Goal: Navigation & Orientation: Find specific page/section

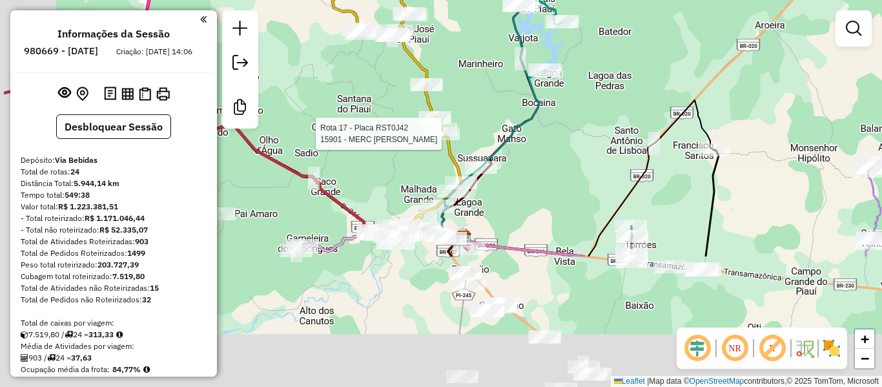
scroll to position [1573, 0]
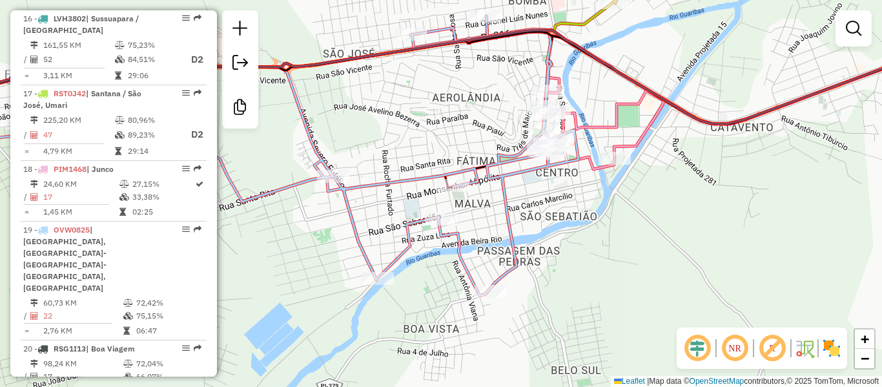
drag, startPoint x: 496, startPoint y: 232, endPoint x: 449, endPoint y: 237, distance: 47.3
click at [451, 237] on div "Janela de atendimento Grade de atendimento Capacidade Transportadoras Veículos …" at bounding box center [441, 193] width 882 height 387
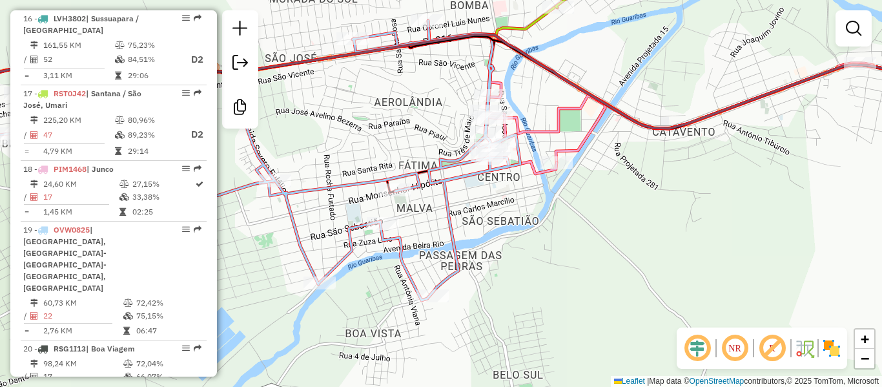
click at [434, 305] on div "Janela de atendimento Grade de atendimento Capacidade Transportadoras Veículos …" at bounding box center [441, 193] width 882 height 387
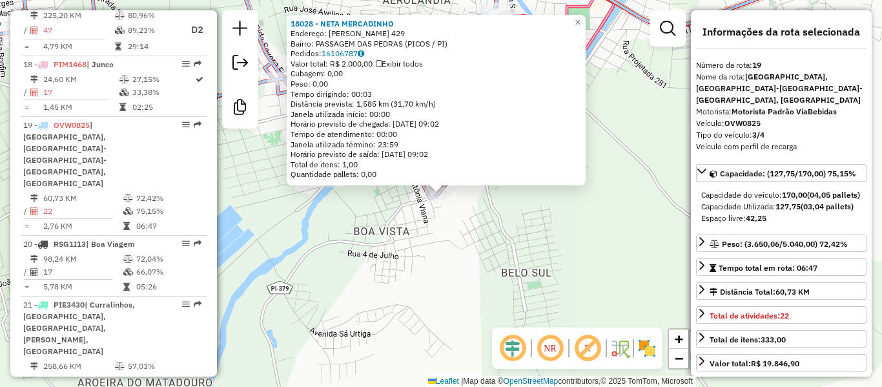
scroll to position [1785, 0]
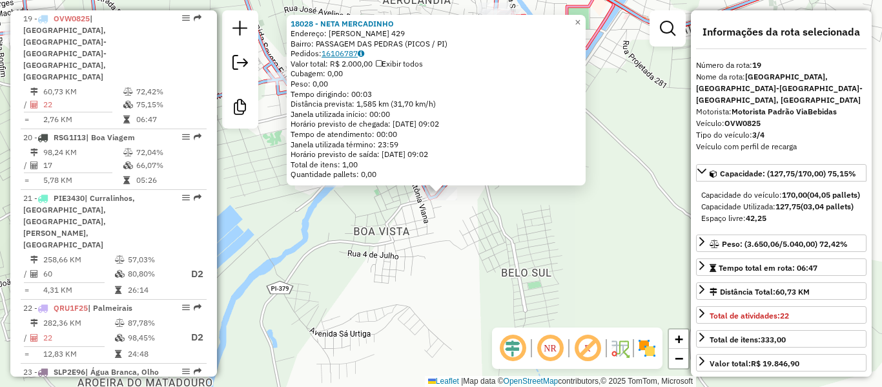
click at [350, 52] on link "16106787" at bounding box center [343, 53] width 43 height 10
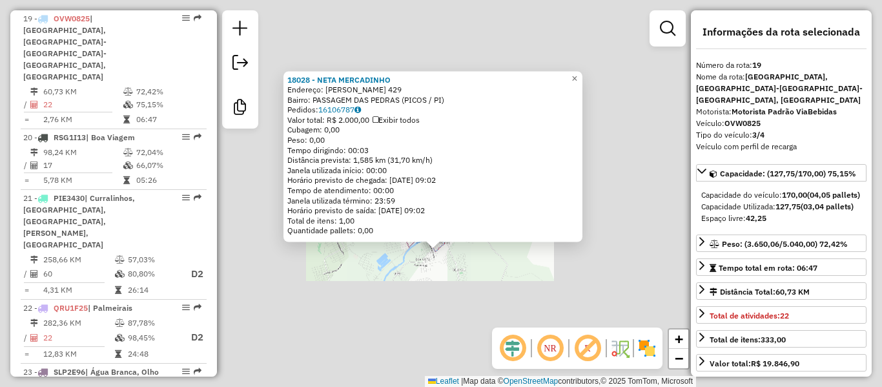
click at [440, 280] on div "18028 - [PERSON_NAME]: [PERSON_NAME] 429 Bairro: PASSAGEM DAS PEDRAS (PICOS / P…" at bounding box center [441, 193] width 882 height 387
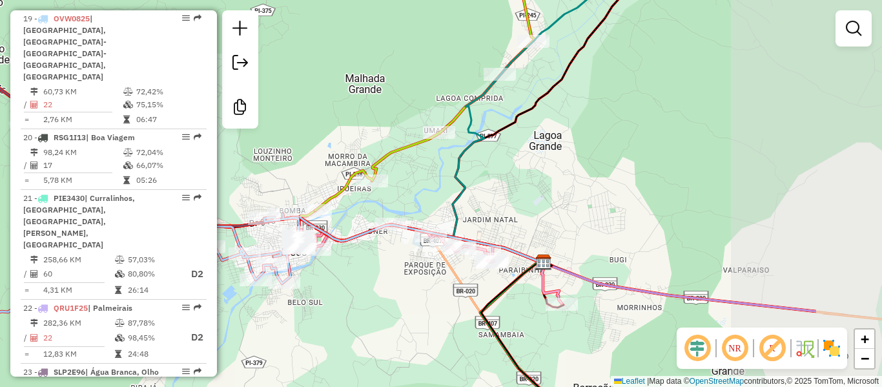
drag, startPoint x: 476, startPoint y: 272, endPoint x: 204, endPoint y: 308, distance: 274.8
click at [204, 308] on hb-router-mapa "Informações da Sessão 980669 - [DATE] Criação: [DATE] 14:06 Desbloquear Sessão …" at bounding box center [441, 193] width 882 height 387
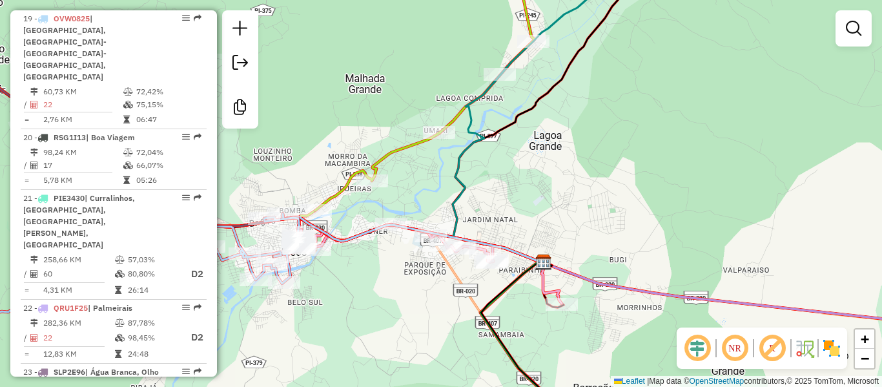
drag, startPoint x: 522, startPoint y: 93, endPoint x: 422, endPoint y: 271, distance: 204.1
click at [422, 271] on div "Rota 18 - Placa PIM1468 18916 - BAR DO DE Janela de atendimento Grade de atendi…" at bounding box center [441, 193] width 882 height 387
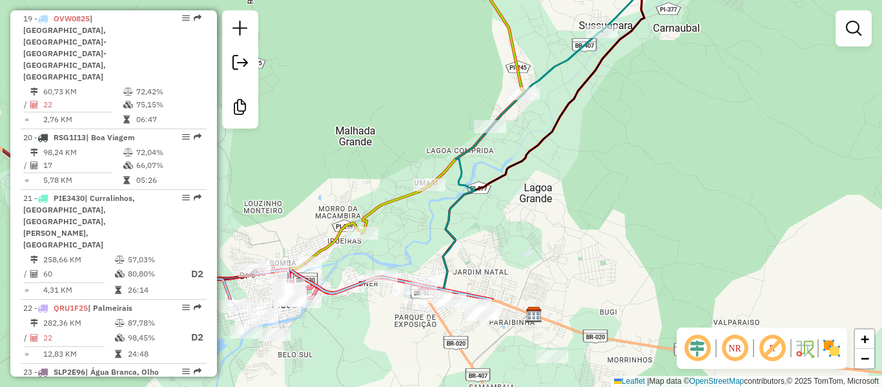
drag, startPoint x: 422, startPoint y: 271, endPoint x: 527, endPoint y: 110, distance: 192.5
click at [527, 110] on div "Janela de atendimento Grade de atendimento Capacidade Transportadoras Veículos …" at bounding box center [441, 193] width 882 height 387
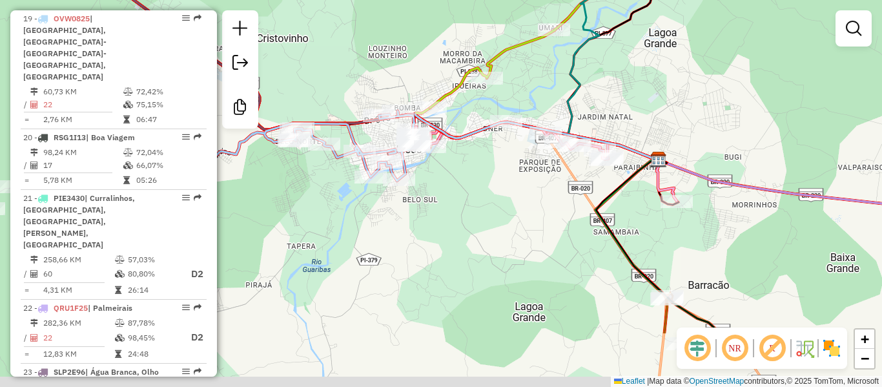
drag, startPoint x: 394, startPoint y: 277, endPoint x: 486, endPoint y: 193, distance: 124.8
click at [497, 182] on div "Janela de atendimento Grade de atendimento Capacidade Transportadoras Veículos …" at bounding box center [441, 193] width 882 height 387
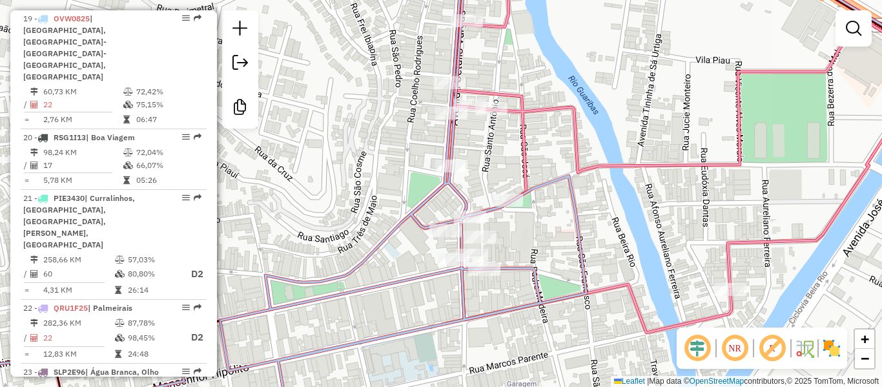
drag, startPoint x: 391, startPoint y: 192, endPoint x: 455, endPoint y: 154, distance: 74.2
click at [445, 168] on div "Janela de atendimento Grade de atendimento Capacidade Transportadoras Veículos …" at bounding box center [441, 193] width 882 height 387
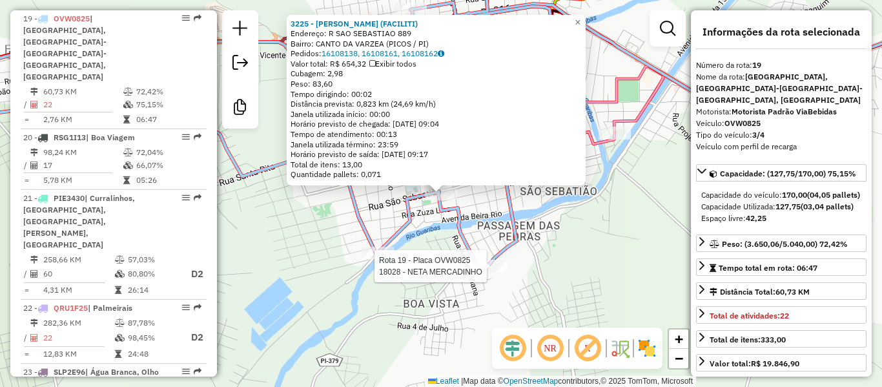
click at [495, 272] on div at bounding box center [491, 266] width 32 height 13
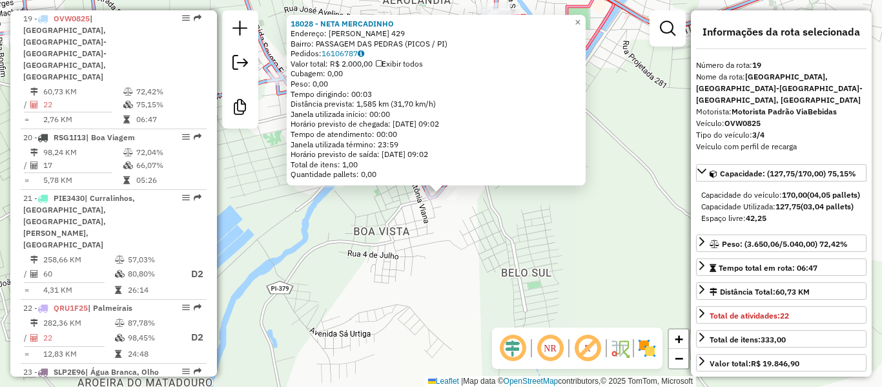
click at [488, 258] on div "18028 - [PERSON_NAME]: [PERSON_NAME] 429 Bairro: PASSAGEM DAS PEDRAS (PICOS / P…" at bounding box center [441, 193] width 882 height 387
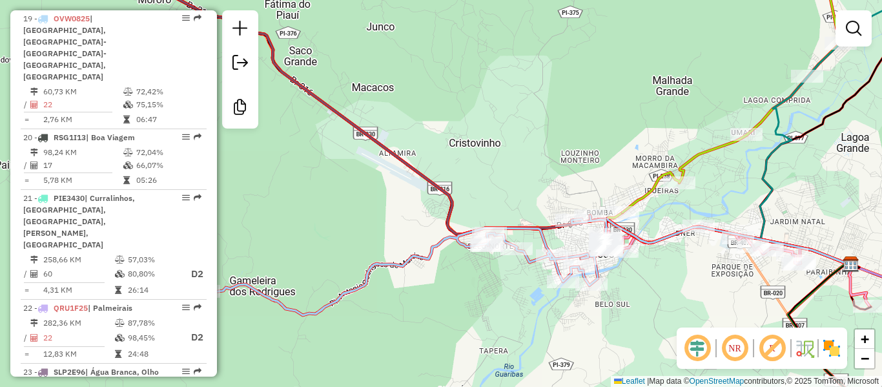
drag, startPoint x: 649, startPoint y: 311, endPoint x: 531, endPoint y: 299, distance: 118.7
click at [543, 303] on div "Janela de atendimento Grade de atendimento Capacidade Transportadoras Veículos …" at bounding box center [441, 193] width 882 height 387
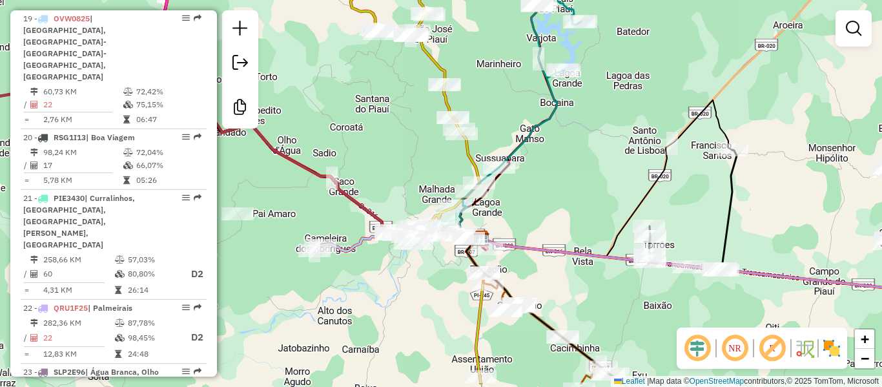
drag, startPoint x: 591, startPoint y: 242, endPoint x: 454, endPoint y: 132, distance: 175.8
click at [454, 132] on div "Janela de atendimento Grade de atendimento Capacidade Transportadoras Veículos …" at bounding box center [441, 193] width 882 height 387
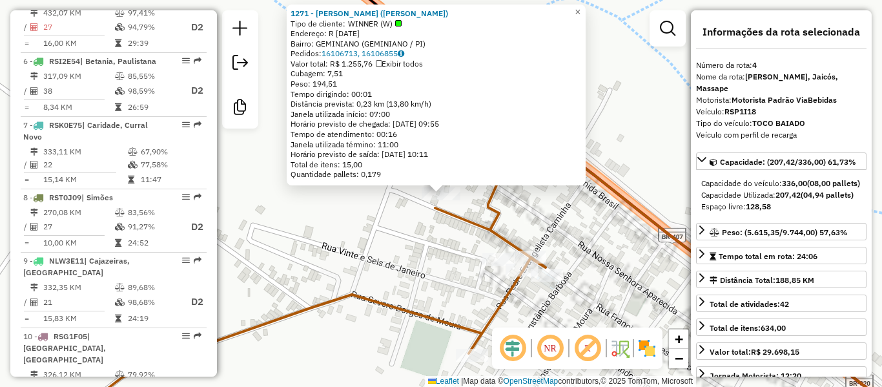
scroll to position [708, 0]
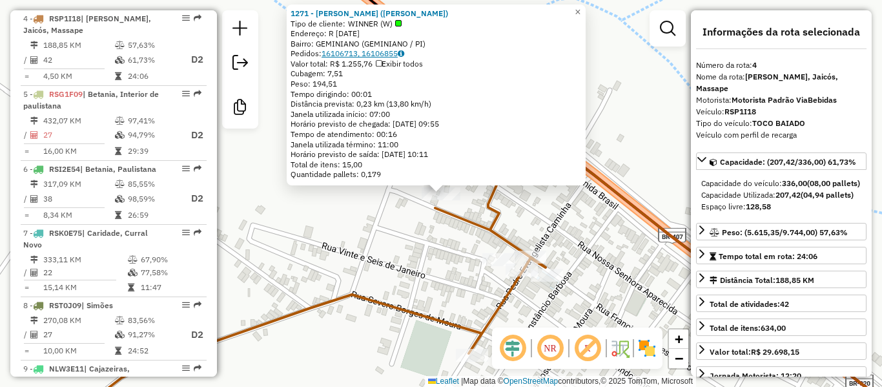
click at [365, 55] on link "16106713, 16106855" at bounding box center [363, 53] width 83 height 10
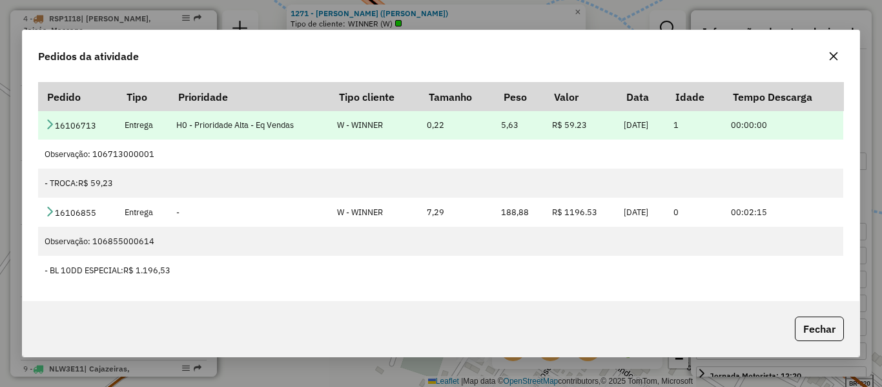
click at [50, 118] on td "16106713" at bounding box center [77, 124] width 79 height 29
click at [50, 119] on icon at bounding box center [50, 124] width 10 height 10
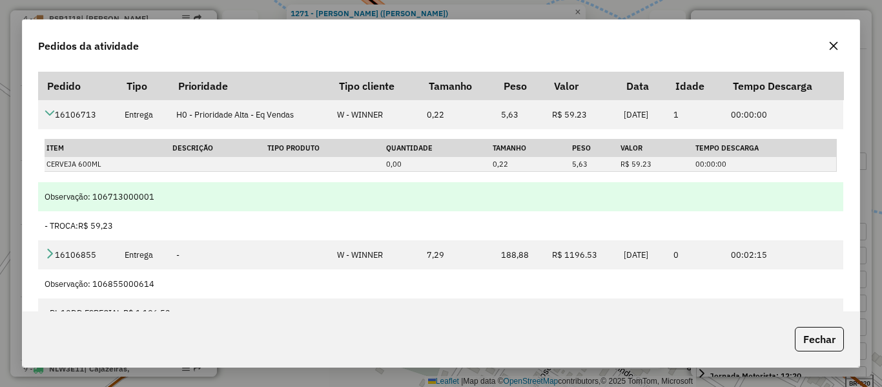
scroll to position [32, 0]
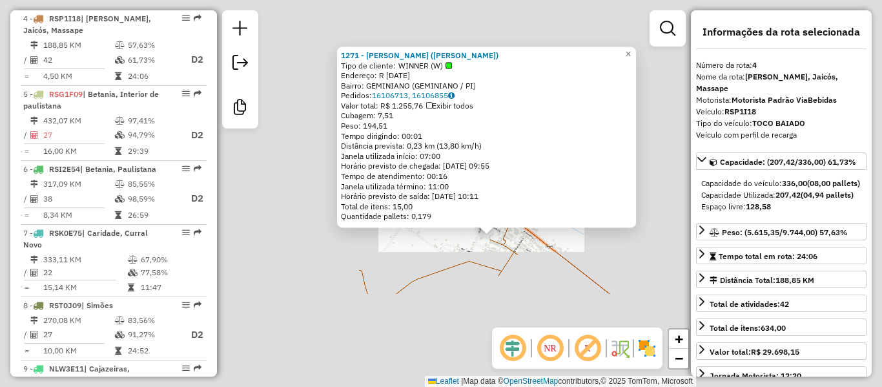
click at [414, 274] on icon at bounding box center [484, 256] width 251 height 76
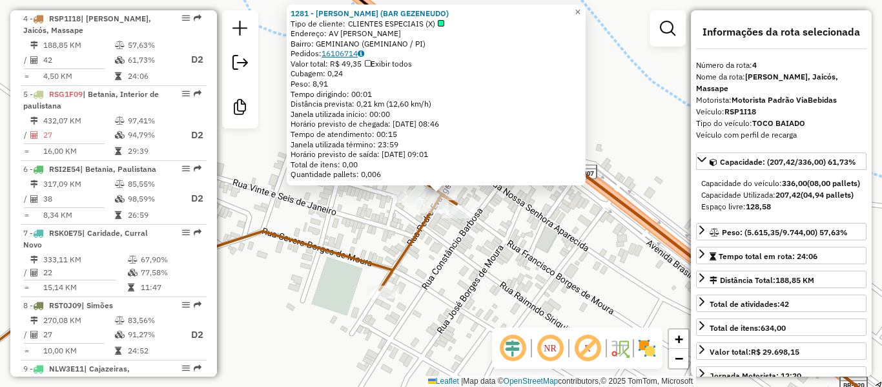
click at [351, 52] on link "16106714" at bounding box center [343, 53] width 43 height 10
click at [403, 252] on icon at bounding box center [410, 242] width 996 height 365
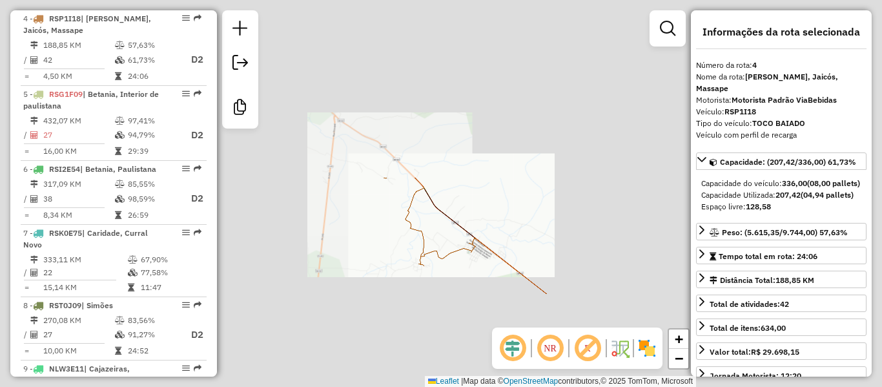
click at [340, 112] on div "Janela de atendimento Grade de atendimento Capacidade Transportadoras Veículos …" at bounding box center [441, 193] width 882 height 387
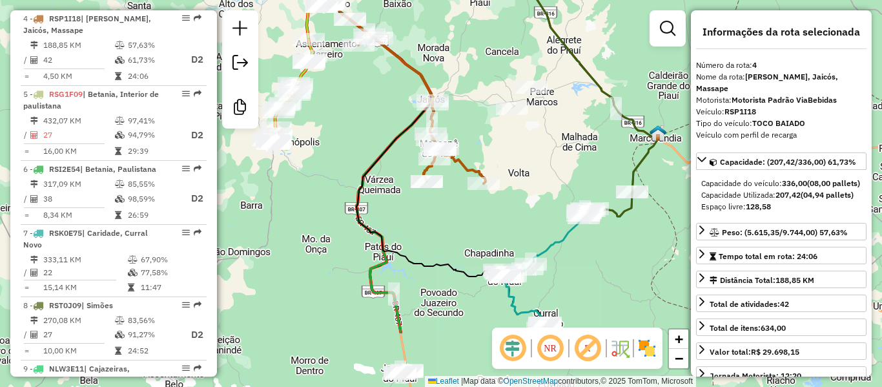
drag, startPoint x: 364, startPoint y: 194, endPoint x: 362, endPoint y: 101, distance: 92.3
click at [362, 101] on div "Janela de atendimento Grade de atendimento Capacidade Transportadoras Veículos …" at bounding box center [441, 193] width 882 height 387
drag, startPoint x: 359, startPoint y: 134, endPoint x: 349, endPoint y: 83, distance: 51.9
click at [349, 84] on div "Janela de atendimento Grade de atendimento Capacidade Transportadoras Veículos …" at bounding box center [441, 193] width 882 height 387
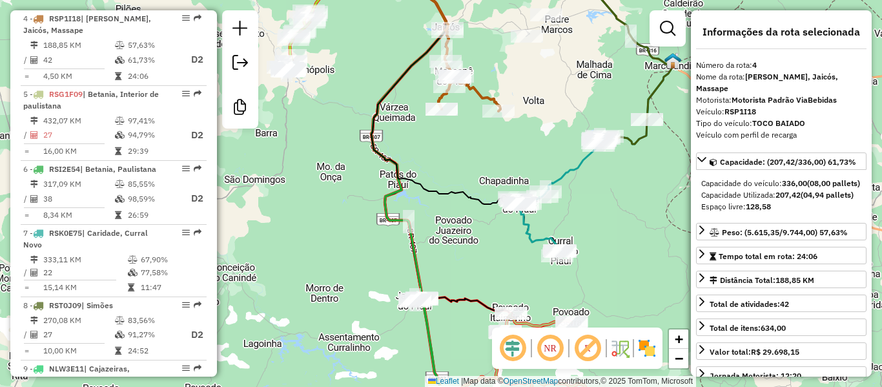
drag, startPoint x: 422, startPoint y: 132, endPoint x: 447, endPoint y: 54, distance: 81.5
click at [447, 54] on div "Janela de atendimento Grade de atendimento Capacidade Transportadoras Veículos …" at bounding box center [441, 193] width 882 height 387
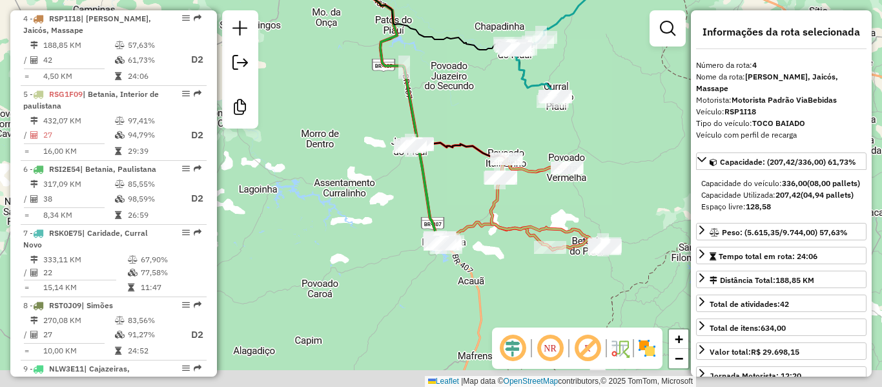
drag, startPoint x: 391, startPoint y: 107, endPoint x: 342, endPoint y: -3, distance: 119.4
click at [342, 0] on html "Aguarde... Pop-up bloqueado! Seu navegador bloqueou automáticamente a abertura …" at bounding box center [441, 193] width 882 height 387
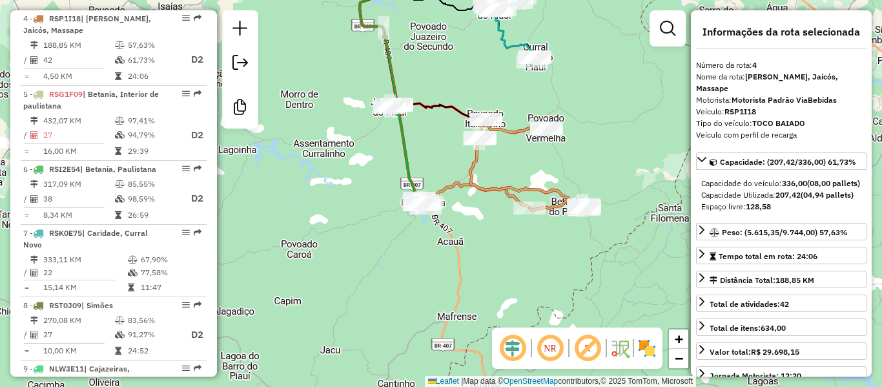
drag, startPoint x: 330, startPoint y: 2, endPoint x: 414, endPoint y: 123, distance: 147.9
click at [414, 121] on div "Rota 4 - Placa RSP1I18 18413 - [PERSON_NAME] DA COSTA Janela de atendimento Gra…" at bounding box center [441, 193] width 882 height 387
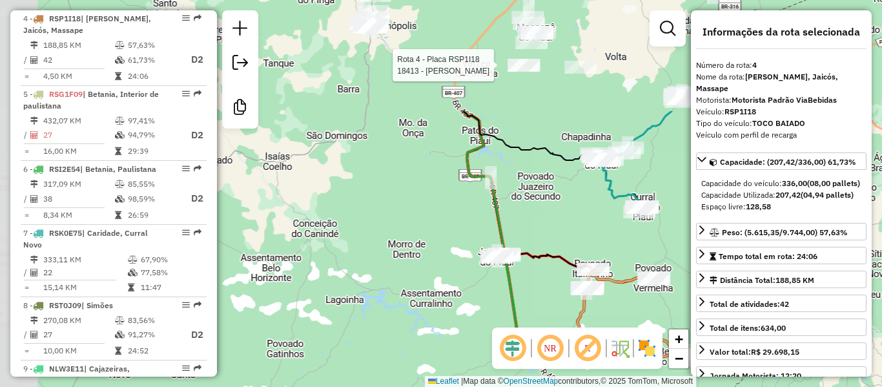
drag, startPoint x: 348, startPoint y: 63, endPoint x: 427, endPoint y: 180, distance: 141.5
click at [427, 180] on div "Rota 4 - Placa RSP1I18 18413 - [PERSON_NAME] DA COSTA Janela de atendimento Gra…" at bounding box center [441, 193] width 882 height 387
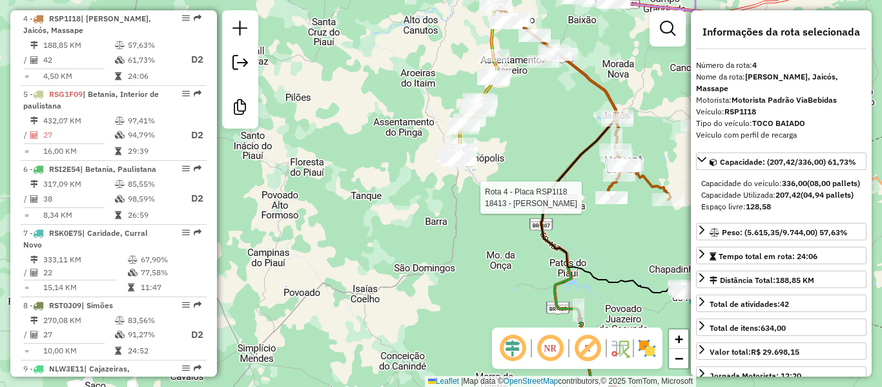
drag, startPoint x: 382, startPoint y: 134, endPoint x: 376, endPoint y: 167, distance: 33.6
click at [376, 166] on div "Rota 4 - Placa RSP1I18 18413 - [PERSON_NAME] DA COSTA Janela de atendimento Gra…" at bounding box center [441, 193] width 882 height 387
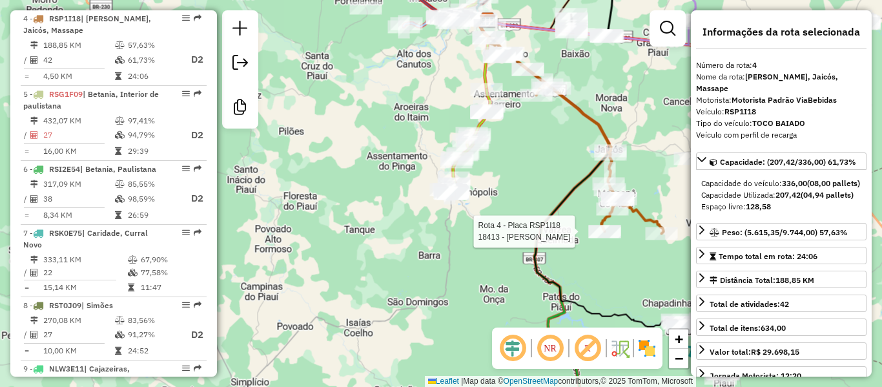
click at [376, 151] on div "Rota 4 - Placa RSP1I18 18413 - [PERSON_NAME] DA COSTA Janela de atendimento Gra…" at bounding box center [441, 193] width 882 height 387
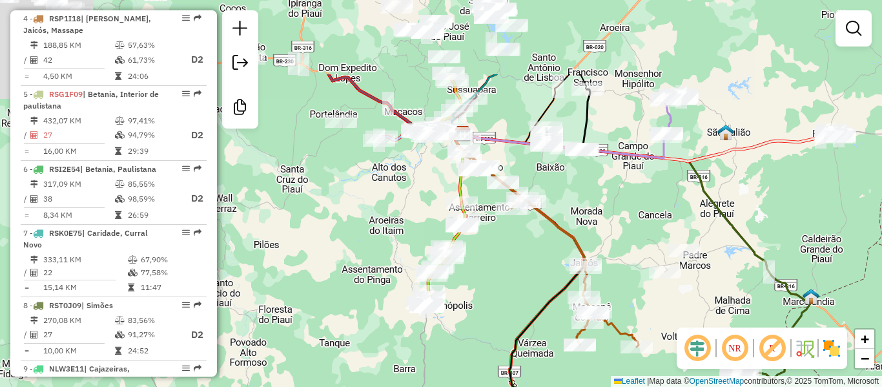
drag, startPoint x: 382, startPoint y: 116, endPoint x: 358, endPoint y: 281, distance: 167.5
click at [358, 281] on div "Janela de atendimento Grade de atendimento Capacidade Transportadoras Veículos …" at bounding box center [441, 193] width 882 height 387
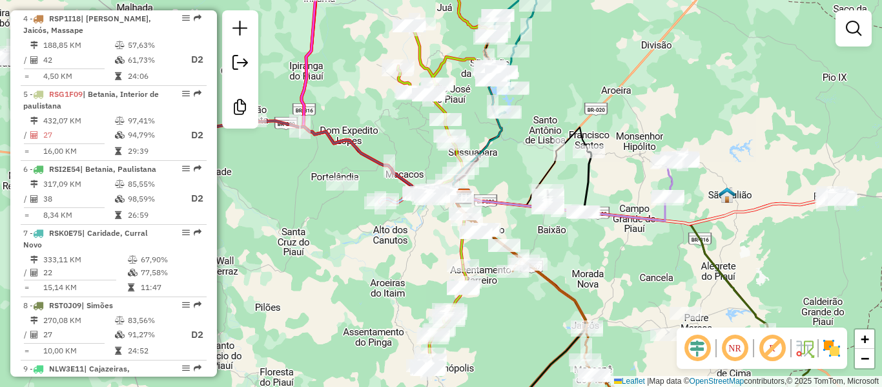
drag, startPoint x: 374, startPoint y: 95, endPoint x: 427, endPoint y: 260, distance: 173.7
click at [427, 256] on div "Rota 19 - Placa OVW0825 14035 - [PERSON_NAME] 19 - Placa OVW0825 14035 - [PERSO…" at bounding box center [441, 193] width 882 height 387
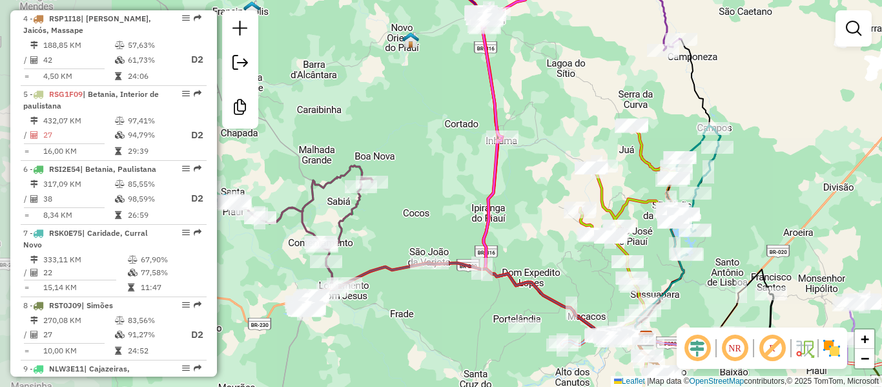
drag, startPoint x: 347, startPoint y: 200, endPoint x: 476, endPoint y: 178, distance: 131.6
click at [476, 178] on div "Janela de atendimento Grade de atendimento Capacidade Transportadoras Veículos …" at bounding box center [441, 193] width 882 height 387
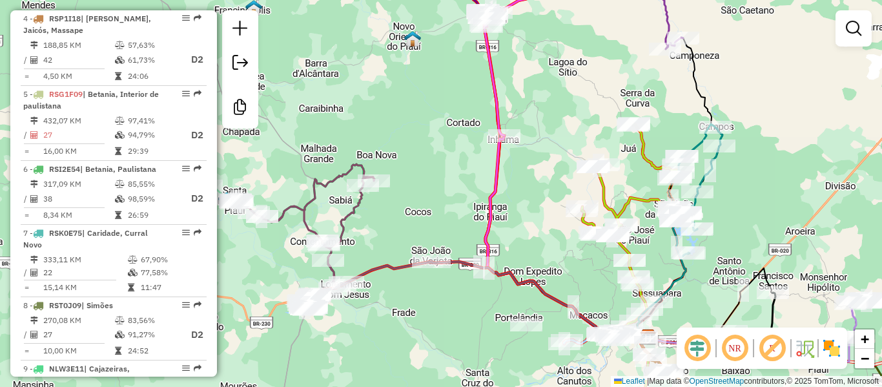
drag, startPoint x: 405, startPoint y: 187, endPoint x: 471, endPoint y: 139, distance: 81.4
click at [471, 136] on div "Janela de atendimento Grade de atendimento Capacidade Transportadoras Veículos …" at bounding box center [441, 193] width 882 height 387
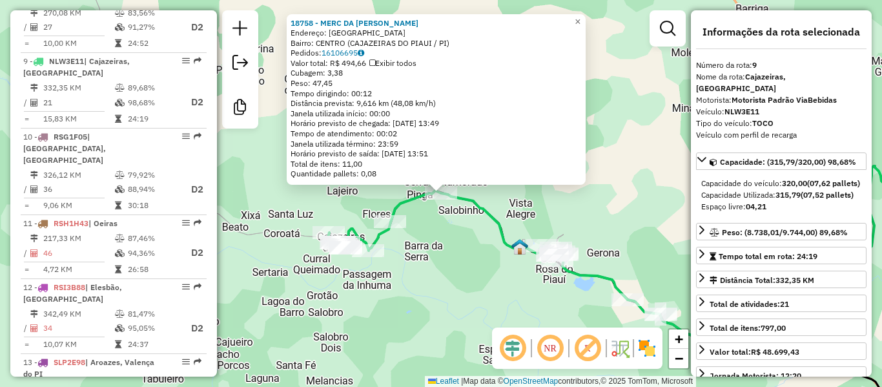
scroll to position [1070, 0]
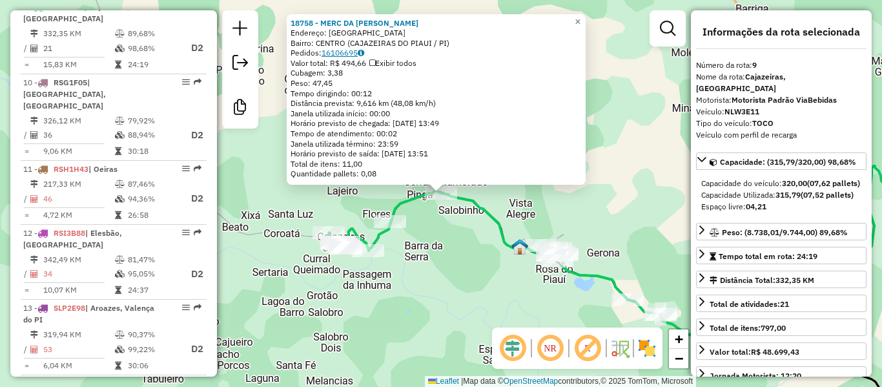
click at [341, 55] on link "16106695" at bounding box center [343, 53] width 43 height 10
click at [413, 336] on div "18758 - MERC DA [PERSON_NAME]: [GEOGRAPHIC_DATA] SN Bairro: CENTRO (CAJAZEIRAS …" at bounding box center [441, 193] width 882 height 387
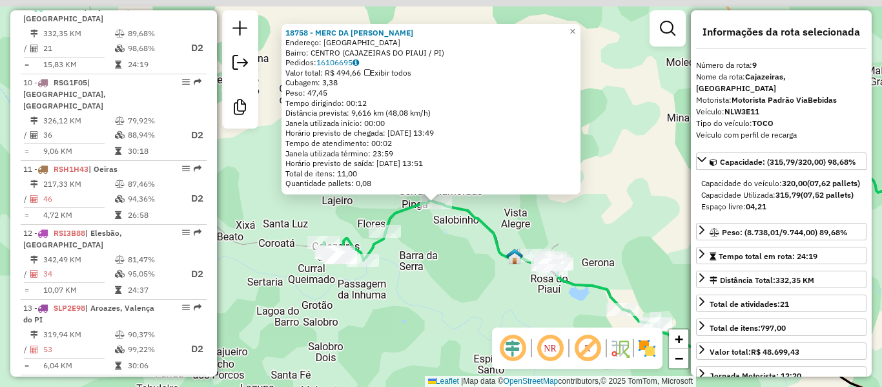
drag, startPoint x: 405, startPoint y: 343, endPoint x: 380, endPoint y: 327, distance: 30.5
click at [398, 342] on div "18758 - MERC DA [PERSON_NAME]: [GEOGRAPHIC_DATA] SN Bairro: CENTRO (CAJAZEIRAS …" at bounding box center [441, 193] width 882 height 387
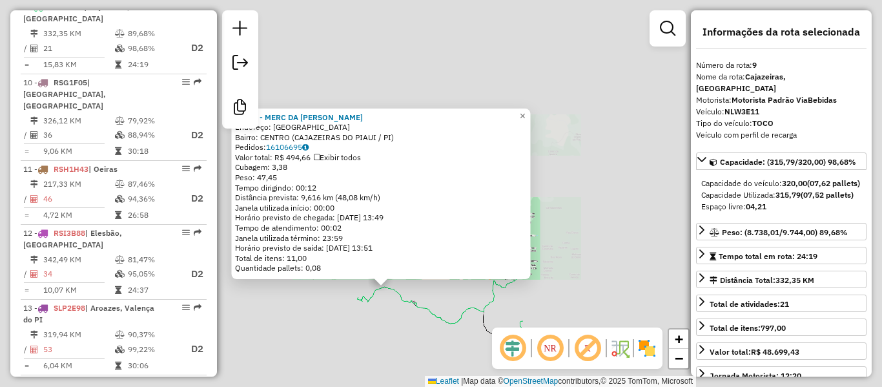
click at [380, 315] on div "18758 - MERC DA [PERSON_NAME]: [GEOGRAPHIC_DATA] SN Bairro: CENTRO (CAJAZEIRAS …" at bounding box center [441, 193] width 882 height 387
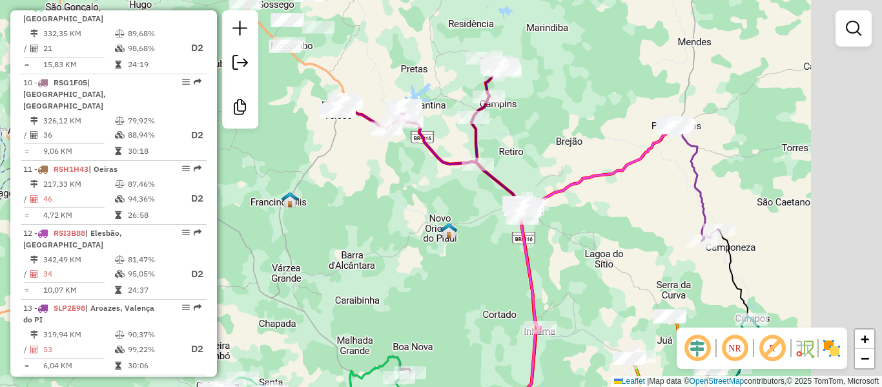
drag, startPoint x: 466, startPoint y: 227, endPoint x: 445, endPoint y: 238, distance: 23.4
click at [446, 238] on div "Janela de atendimento Grade de atendimento Capacidade Transportadoras Veículos …" at bounding box center [441, 193] width 882 height 387
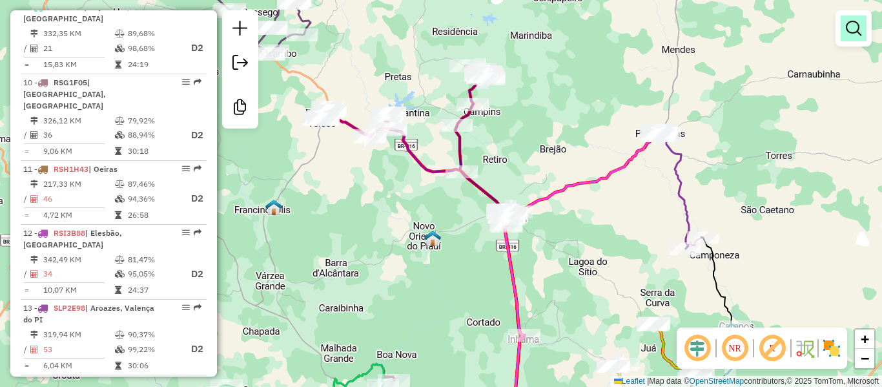
click at [846, 34] on em at bounding box center [853, 28] width 15 height 15
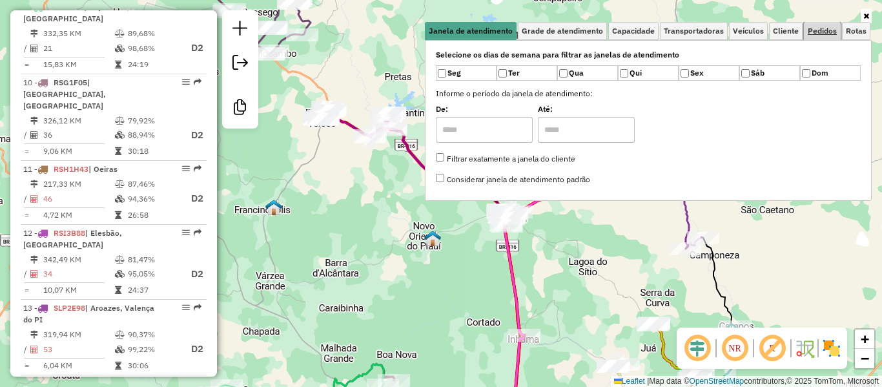
click at [832, 30] on span "Pedidos" at bounding box center [822, 31] width 29 height 8
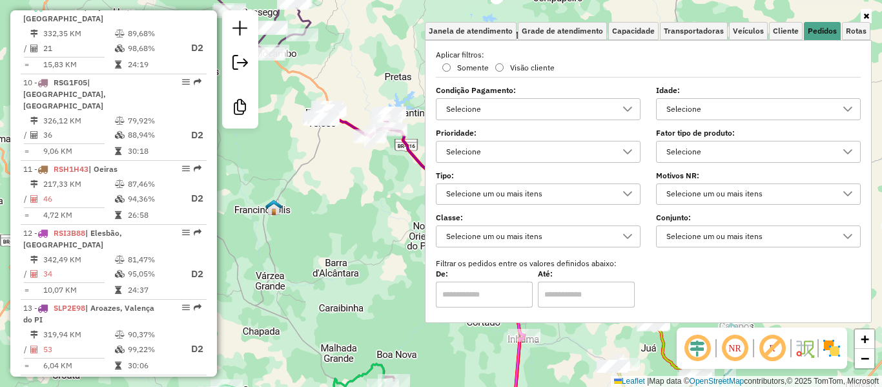
click at [773, 110] on div "Selecione" at bounding box center [749, 109] width 174 height 21
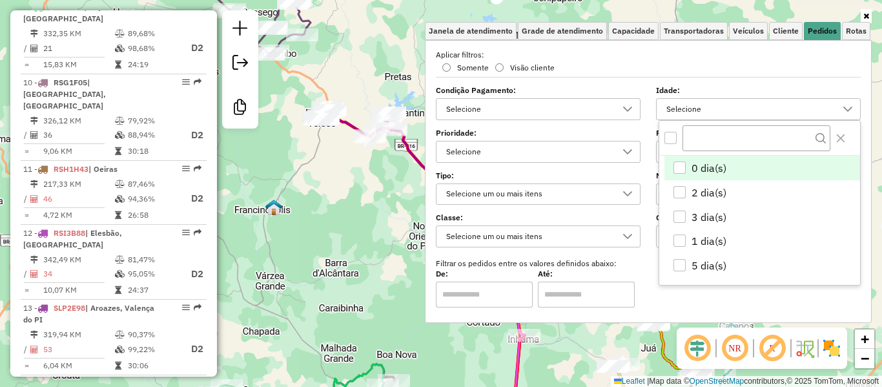
scroll to position [8, 45]
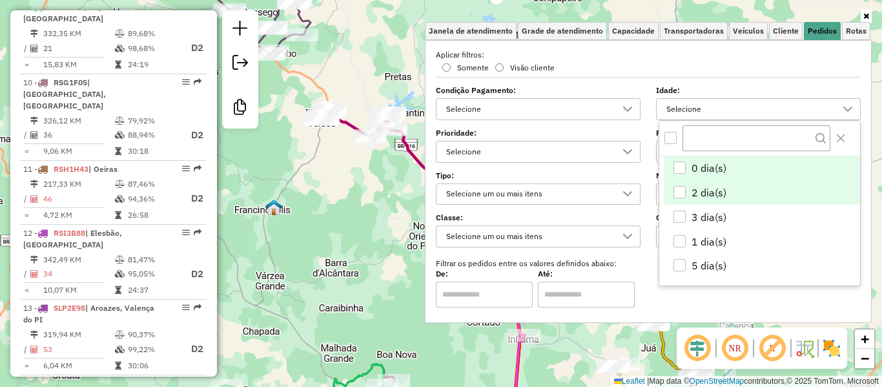
click at [679, 194] on div "2 dia(s)" at bounding box center [679, 192] width 12 height 12
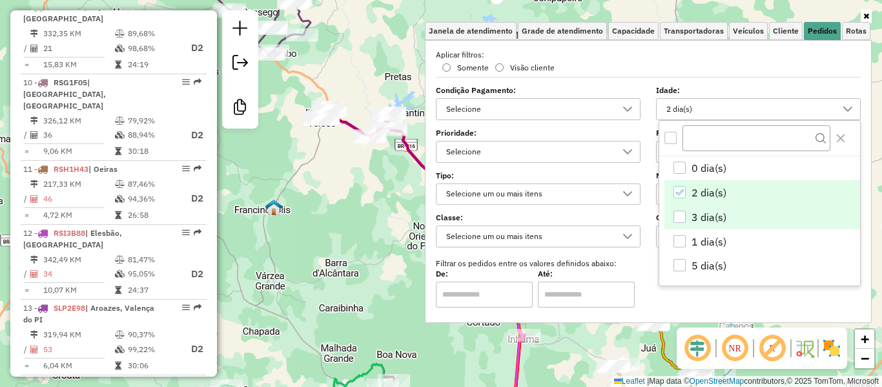
click at [677, 221] on div "3 dia(s)" at bounding box center [679, 216] width 12 height 12
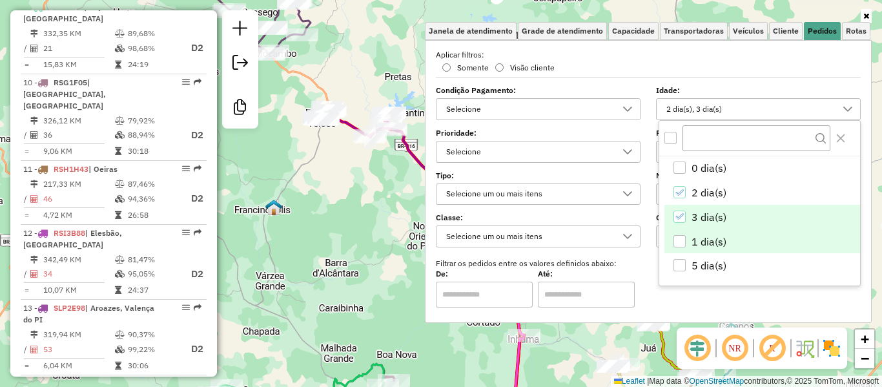
click at [680, 241] on div "1 dia(s)" at bounding box center [679, 241] width 12 height 12
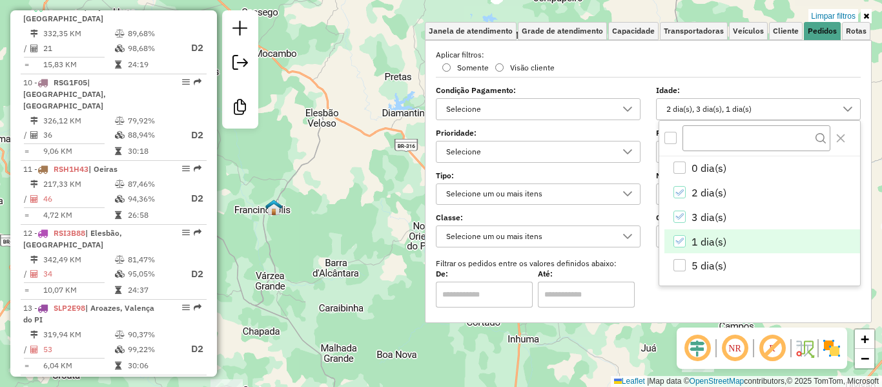
click at [345, 194] on div "Limpar filtros Janela de atendimento Grade de atendimento Capacidade Transporta…" at bounding box center [441, 193] width 882 height 387
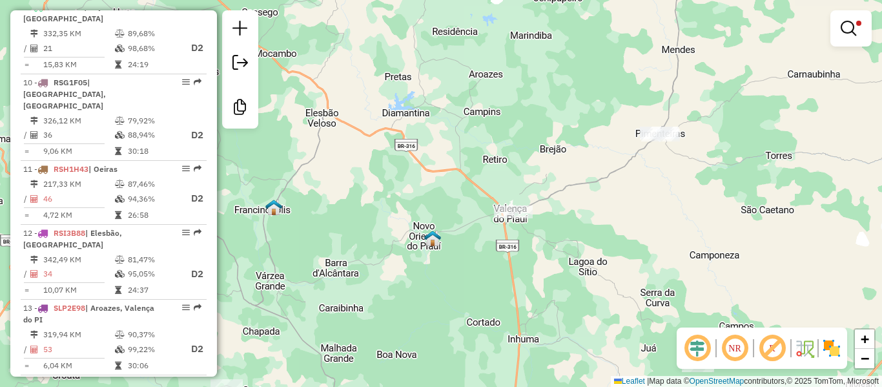
drag, startPoint x: 458, startPoint y: 245, endPoint x: 422, endPoint y: 189, distance: 66.8
click at [425, 196] on div "Limpar filtros Janela de atendimento Grade de atendimento Capacidade Transporta…" at bounding box center [441, 193] width 882 height 387
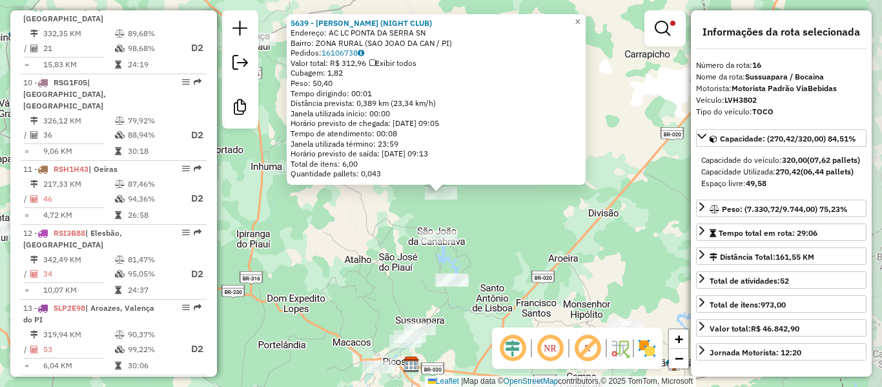
scroll to position [1573, 0]
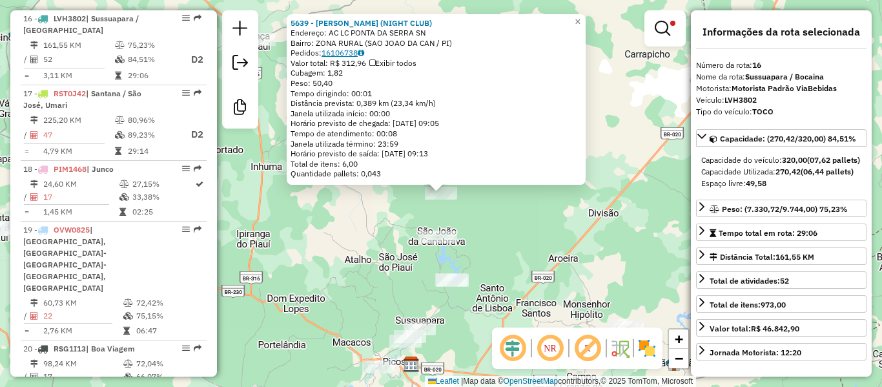
click at [342, 50] on link "16106738" at bounding box center [343, 53] width 43 height 10
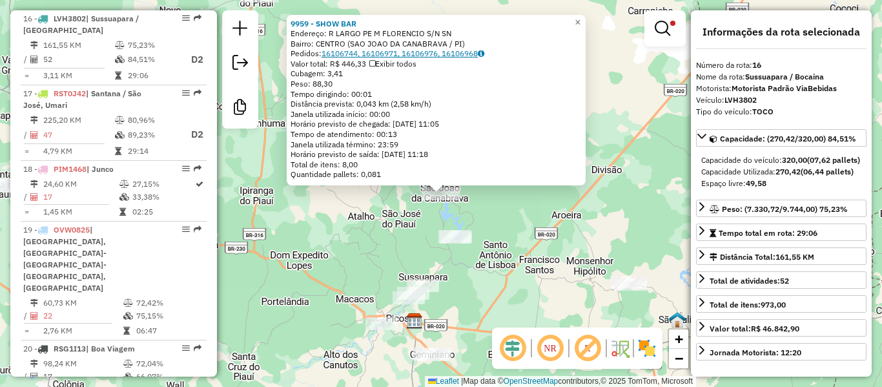
click at [345, 57] on link "16106744, 16106971, 16106976, 16106968" at bounding box center [403, 53] width 163 height 10
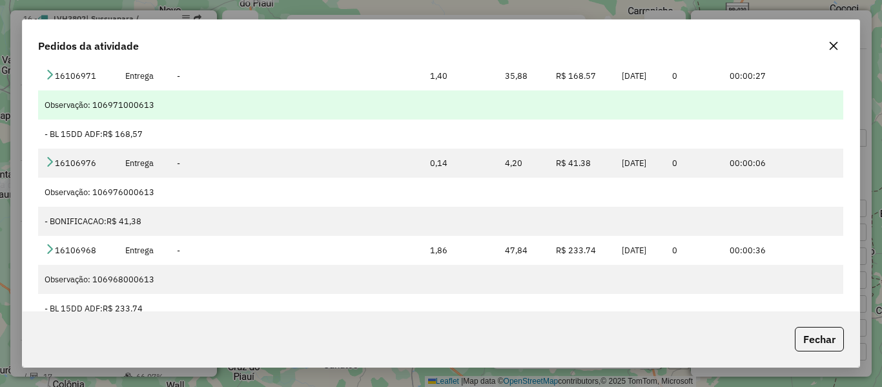
scroll to position [86, 0]
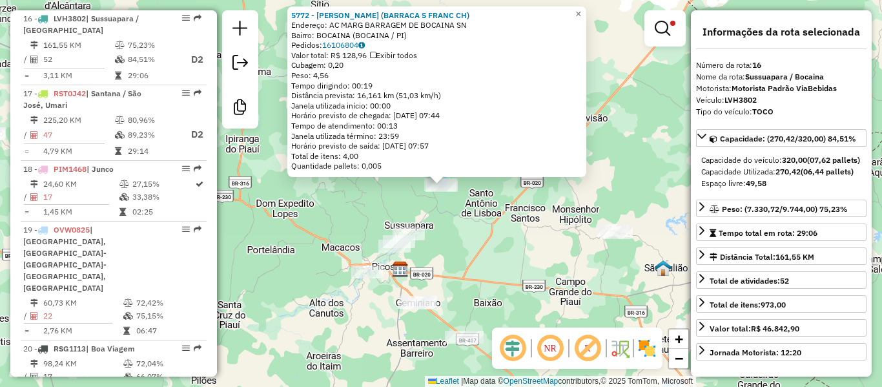
click at [467, 250] on div "5772 - [PERSON_NAME] (BARRACA S FRANC CH) Endereço: AC MARG BARRAGEM DE BOCAINA…" at bounding box center [441, 193] width 882 height 387
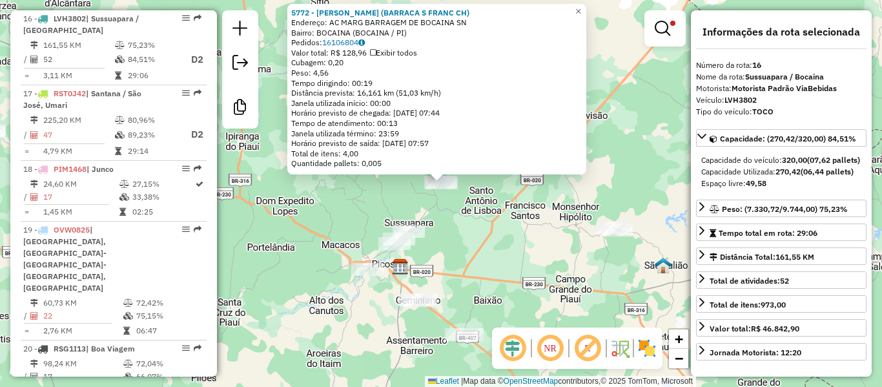
click at [467, 249] on div "5772 - [PERSON_NAME] (BARRACA S FRANC CH) Endereço: AC MARG BARRAGEM DE BOCAINA…" at bounding box center [441, 193] width 882 height 387
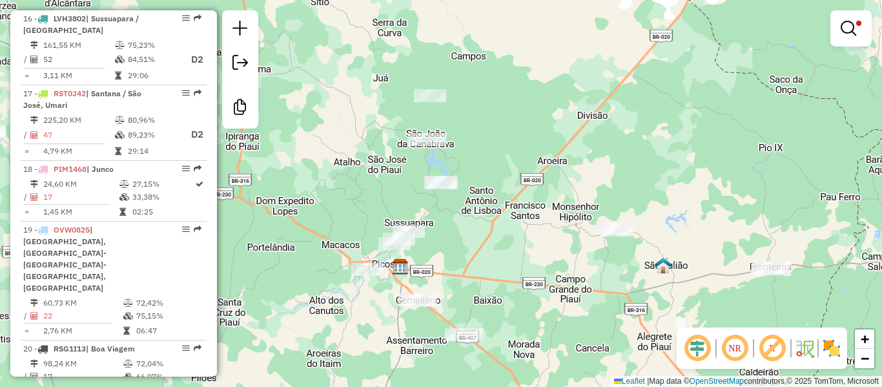
drag, startPoint x: 461, startPoint y: 255, endPoint x: 494, endPoint y: 159, distance: 101.7
click at [494, 159] on div "Limpar filtros Janela de atendimento Grade de atendimento Capacidade Transporta…" at bounding box center [441, 193] width 882 height 387
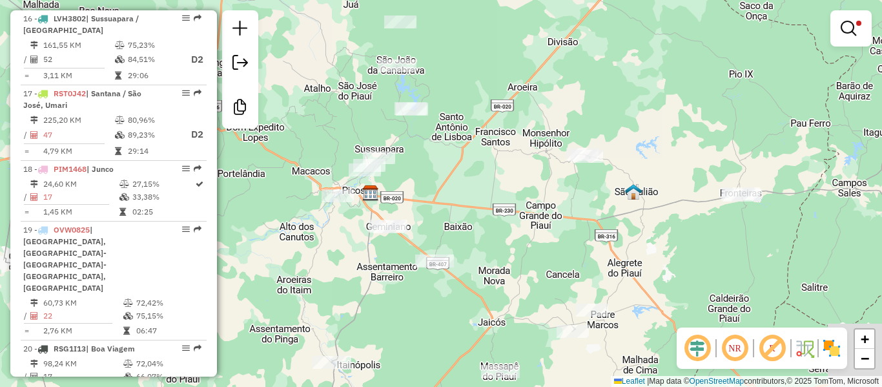
drag, startPoint x: 536, startPoint y: 181, endPoint x: 467, endPoint y: 208, distance: 74.0
click at [467, 208] on div "Limpar filtros Janela de atendimento Grade de atendimento Capacidade Transporta…" at bounding box center [441, 193] width 882 height 387
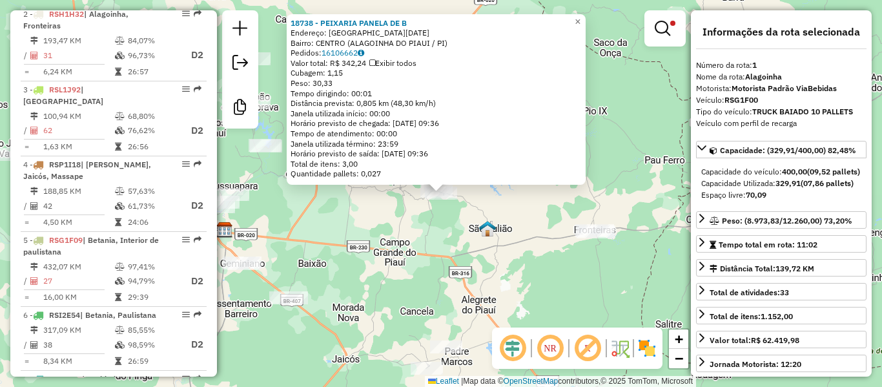
scroll to position [509, 0]
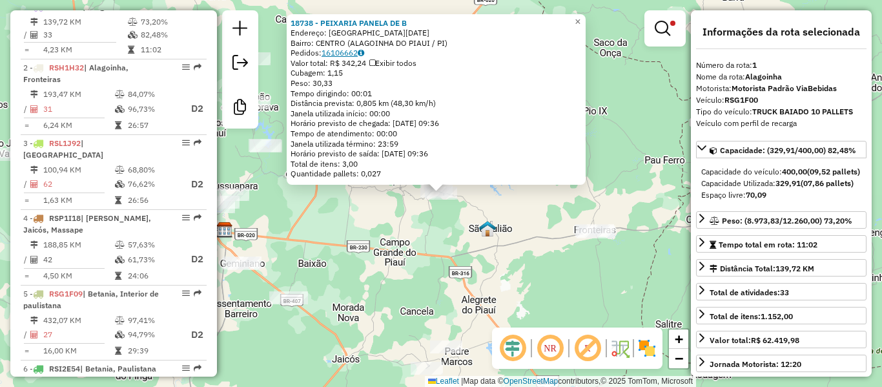
click at [351, 52] on link "16106662" at bounding box center [343, 53] width 43 height 10
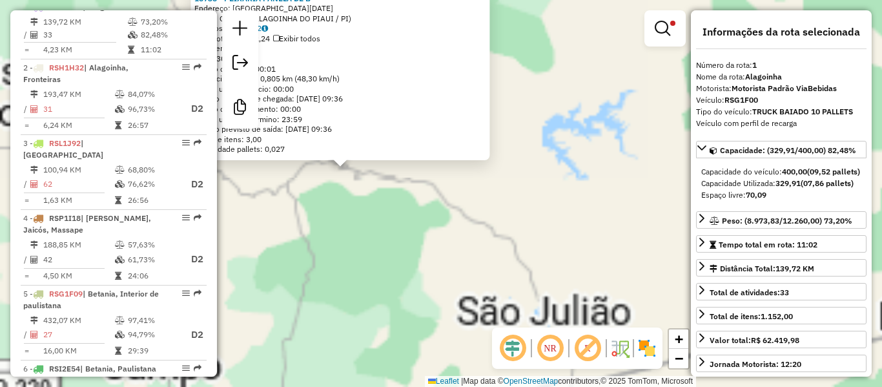
click at [452, 214] on div "18738 - PEIXARIA PANELA DE B Endereço: [GEOGRAPHIC_DATA][DATE]: [GEOGRAPHIC_DAT…" at bounding box center [441, 193] width 882 height 387
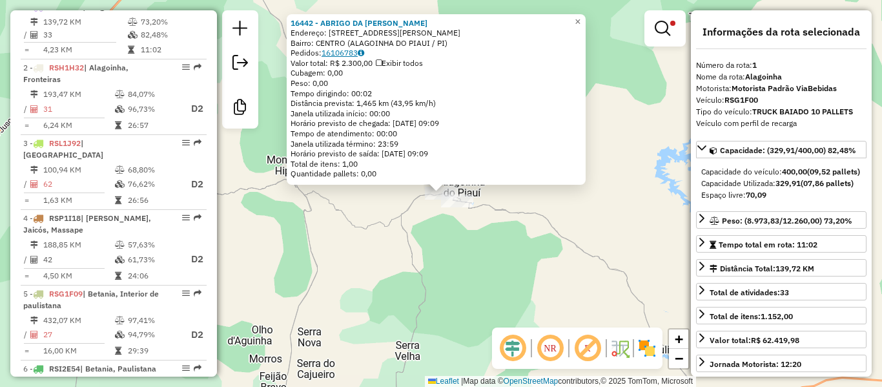
click at [344, 52] on link "16106783" at bounding box center [343, 53] width 43 height 10
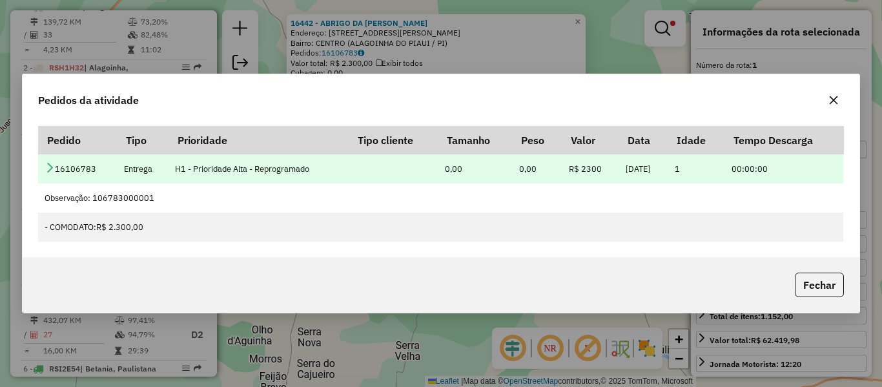
click at [56, 164] on td "16106783" at bounding box center [77, 168] width 79 height 29
click at [56, 167] on td "16106783" at bounding box center [77, 168] width 79 height 29
click at [54, 167] on icon at bounding box center [50, 167] width 10 height 10
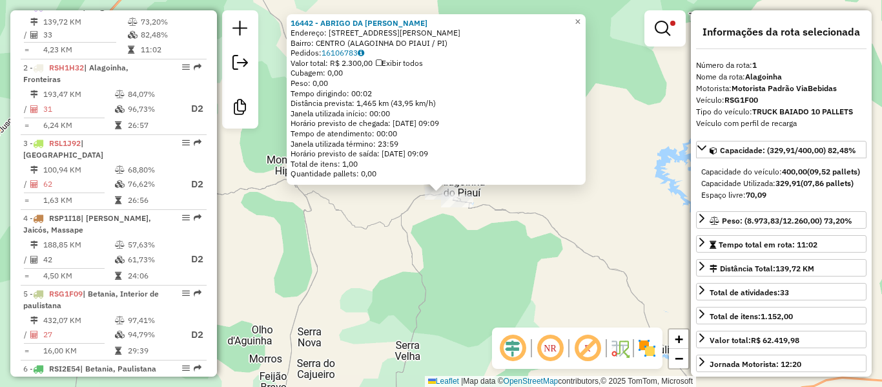
click at [456, 267] on div "16442 - ABRIGO DA [PERSON_NAME]: R [PERSON_NAME] 371 Bairro: [GEOGRAPHIC_DATA] …" at bounding box center [441, 193] width 882 height 387
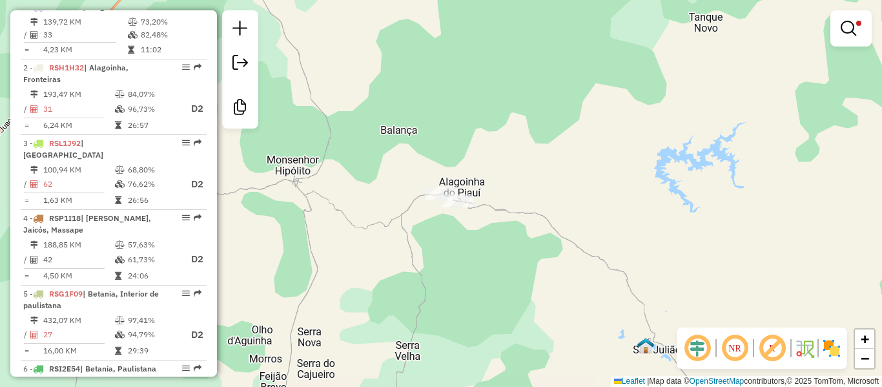
drag, startPoint x: 462, startPoint y: 298, endPoint x: 455, endPoint y: 224, distance: 73.9
click at [455, 254] on div "16442 - ABRIGO DA [PERSON_NAME]: R [PERSON_NAME] 371 Bairro: [GEOGRAPHIC_DATA] …" at bounding box center [441, 193] width 882 height 387
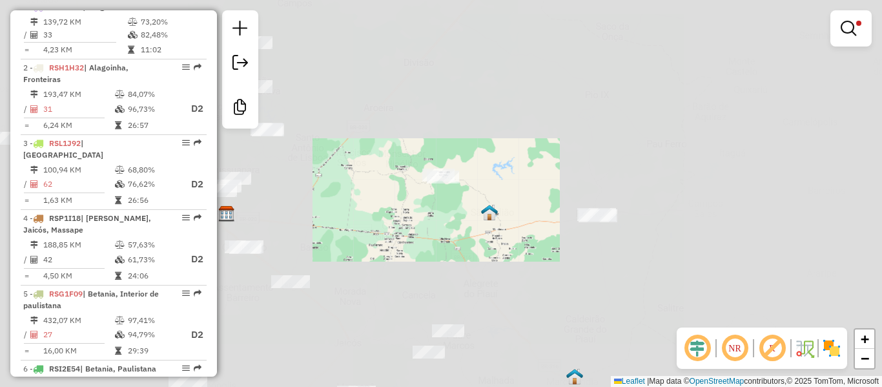
click at [455, 165] on div "Limpar filtros Janela de atendimento Grade de atendimento Capacidade Transporta…" at bounding box center [441, 193] width 882 height 387
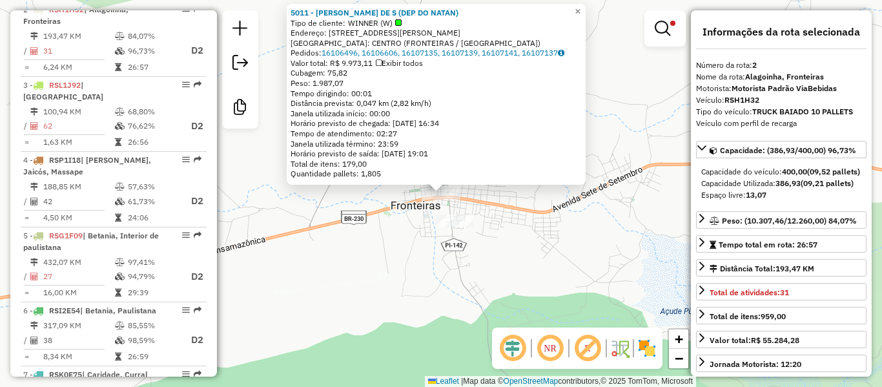
scroll to position [569, 0]
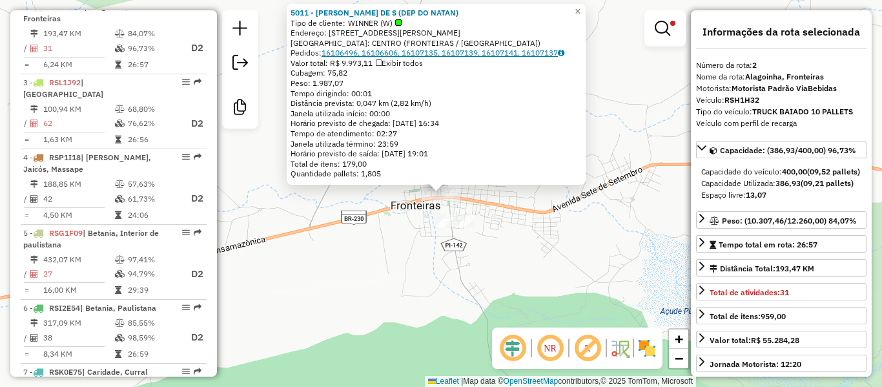
click at [377, 53] on link "16106496, 16106606, 16107135, 16107139, 16107141, 16107137" at bounding box center [443, 53] width 243 height 10
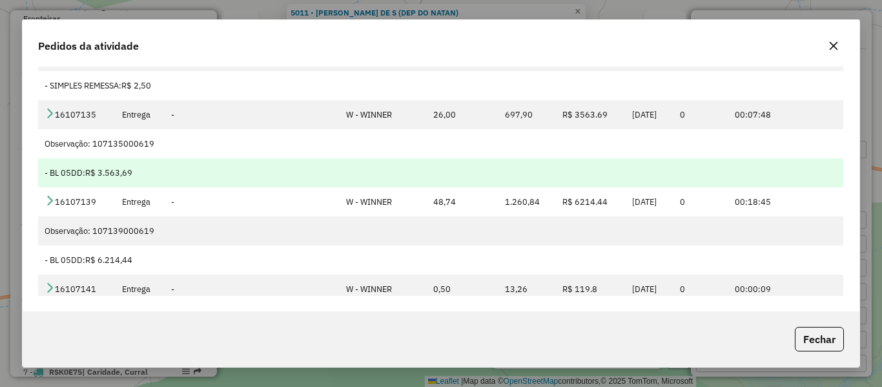
scroll to position [0, 0]
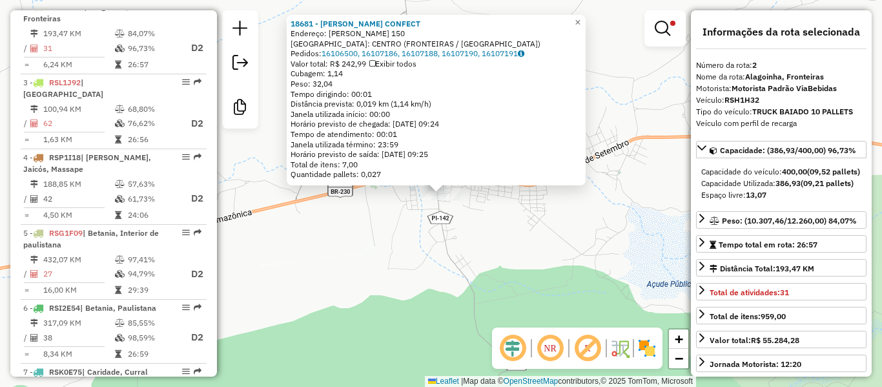
click at [340, 59] on div "Valor total: R$ 242,99 Exibir todos" at bounding box center [436, 64] width 291 height 10
click at [343, 57] on link "16106500, 16107186, 16107188, 16107190, 16107191" at bounding box center [423, 53] width 203 height 10
click at [343, 225] on div "18681 - [PERSON_NAME] CONFECT Endereço: [PERSON_NAME] 150 Bairro: [GEOGRAPHIC_D…" at bounding box center [441, 193] width 882 height 387
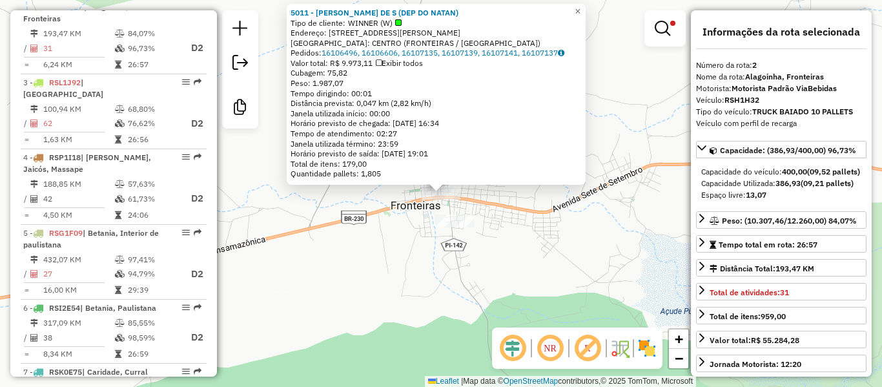
click at [383, 46] on div "[GEOGRAPHIC_DATA]: CENTRO (FRONTEIRAS / [GEOGRAPHIC_DATA])" at bounding box center [436, 43] width 291 height 10
click at [383, 49] on link "16106496, 16106606, 16107135, 16107139, 16107141, 16107137" at bounding box center [443, 53] width 243 height 10
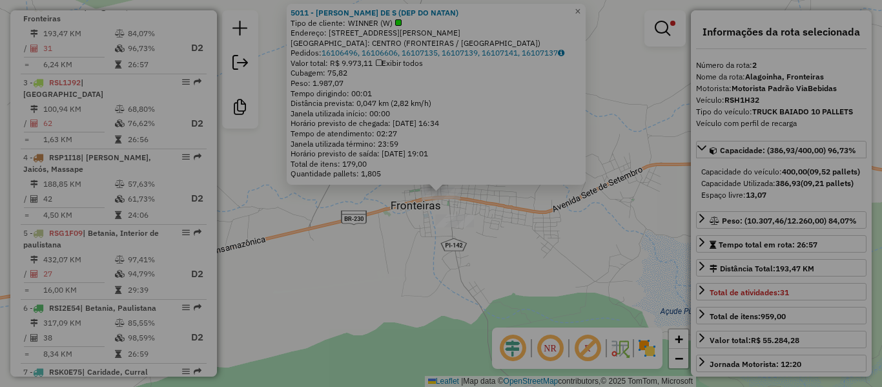
scroll to position [86, 0]
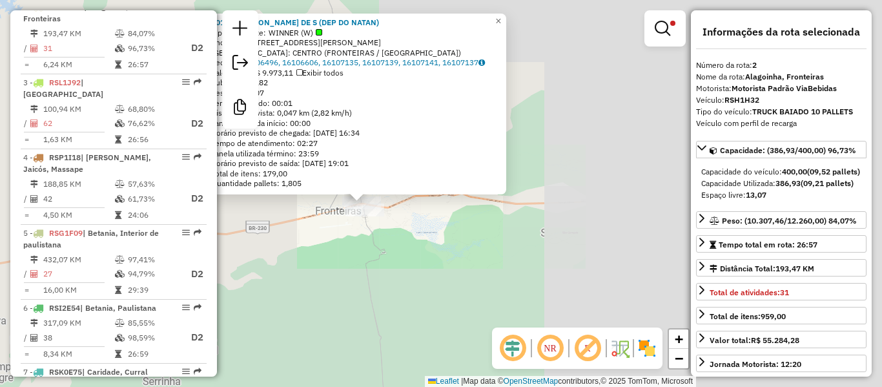
click at [331, 262] on div "5011 - [PERSON_NAME] DE S (DEP DO NATAN) Tipo de cliente: WINNER (W) Endereço: …" at bounding box center [441, 193] width 882 height 387
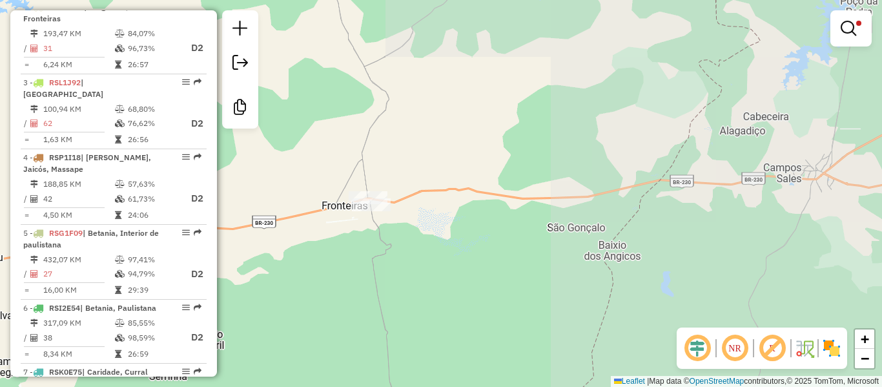
drag, startPoint x: 324, startPoint y: 314, endPoint x: 458, endPoint y: 192, distance: 181.0
click at [424, 218] on div "5011 - [PERSON_NAME] DE S (DEP DO NATAN) Tipo de cliente: WINNER (W) Endereço: …" at bounding box center [441, 193] width 882 height 387
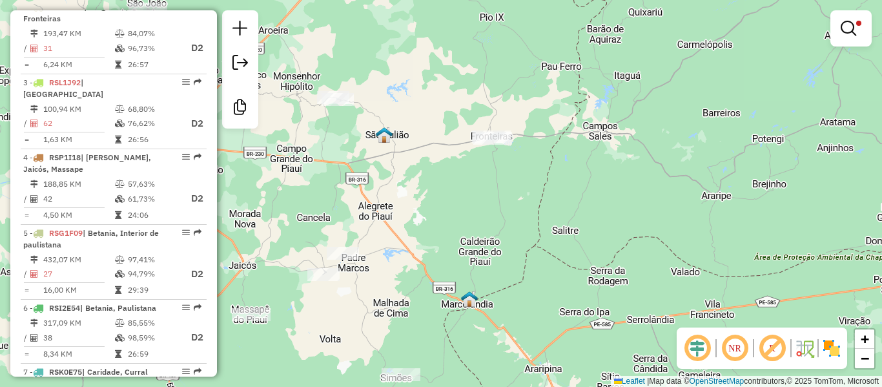
drag, startPoint x: 453, startPoint y: 242, endPoint x: 479, endPoint y: 136, distance: 109.0
click at [482, 156] on div "Limpar filtros Janela de atendimento Grade de atendimento Capacidade Transporta…" at bounding box center [441, 193] width 882 height 387
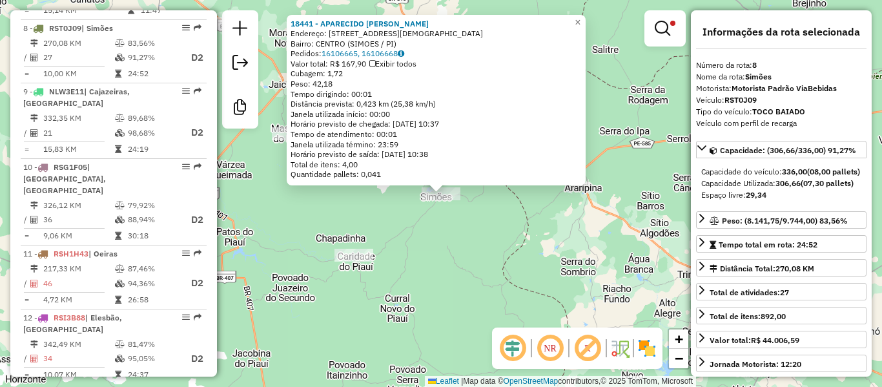
scroll to position [1007, 0]
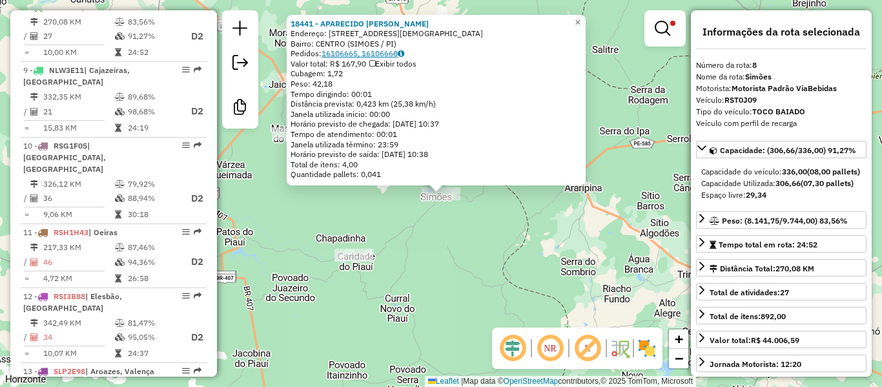
click at [356, 50] on link "16106665, 16106668" at bounding box center [363, 53] width 83 height 10
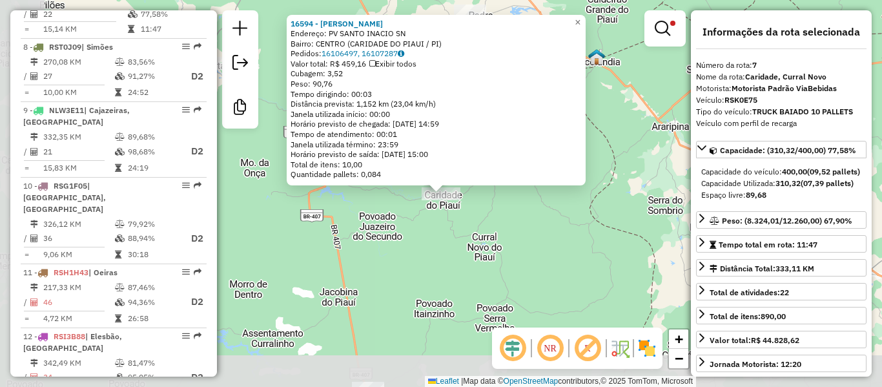
scroll to position [934, 0]
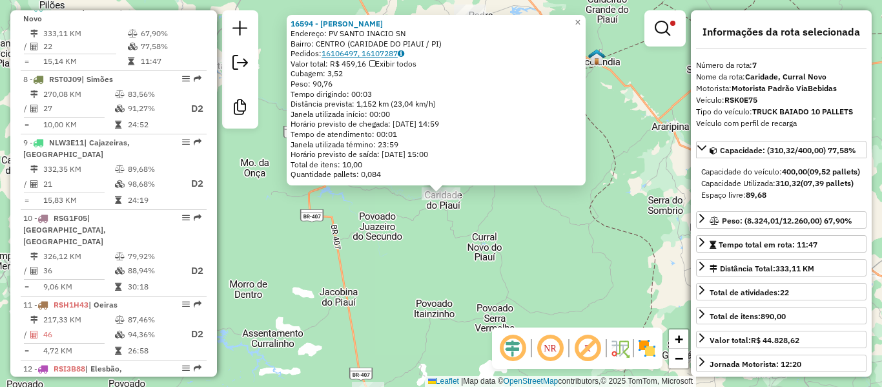
click at [349, 56] on link "16106497, 16107287" at bounding box center [363, 53] width 83 height 10
click at [400, 266] on div "16594 - CHACARA SAO SIMAO Endereço: PV SANTO INACIO SN Bairro: [GEOGRAPHIC_DATA…" at bounding box center [441, 193] width 882 height 387
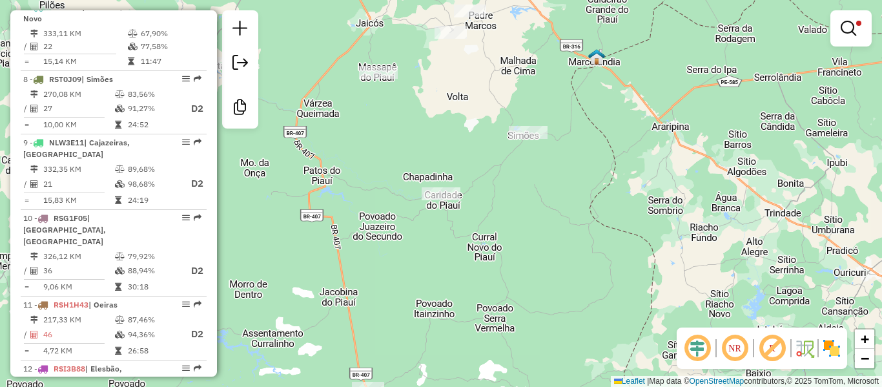
drag, startPoint x: 382, startPoint y: 265, endPoint x: 416, endPoint y: 139, distance: 131.1
click at [413, 144] on div "16594 - CHACARA SAO SIMAO Endereço: PV SANTO INACIO SN Bairro: [GEOGRAPHIC_DATA…" at bounding box center [441, 193] width 882 height 387
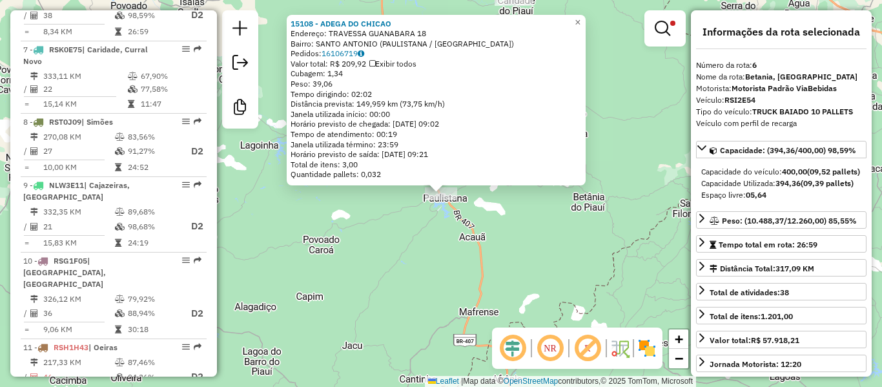
scroll to position [859, 0]
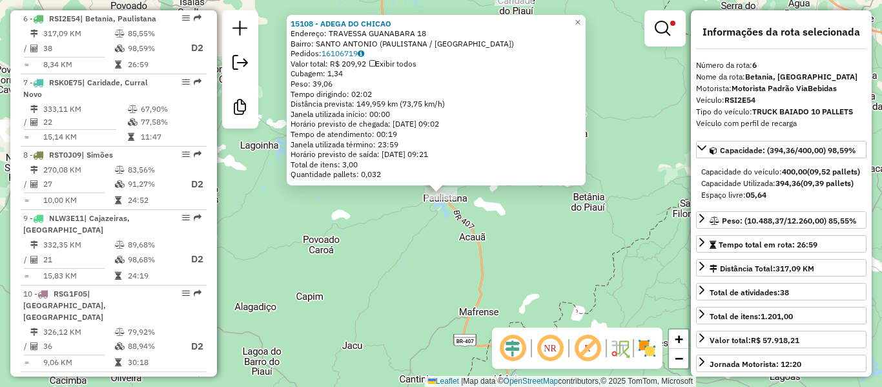
click at [343, 59] on div "Valor total: R$ 209,92 Exibir todos" at bounding box center [436, 64] width 291 height 10
click at [340, 52] on link "16106719" at bounding box center [343, 53] width 43 height 10
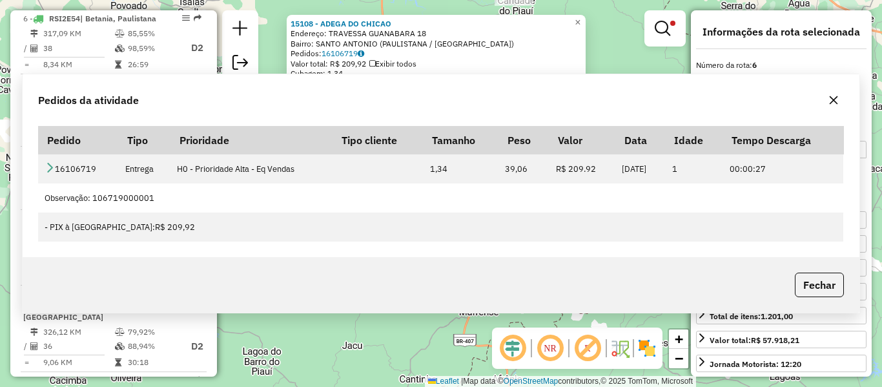
click at [378, 249] on div "15108 - ADEGA DO CHICAO Endereço: TRAVESSA GUANABARA 18 Bairro: [GEOGRAPHIC_DAT…" at bounding box center [441, 193] width 882 height 387
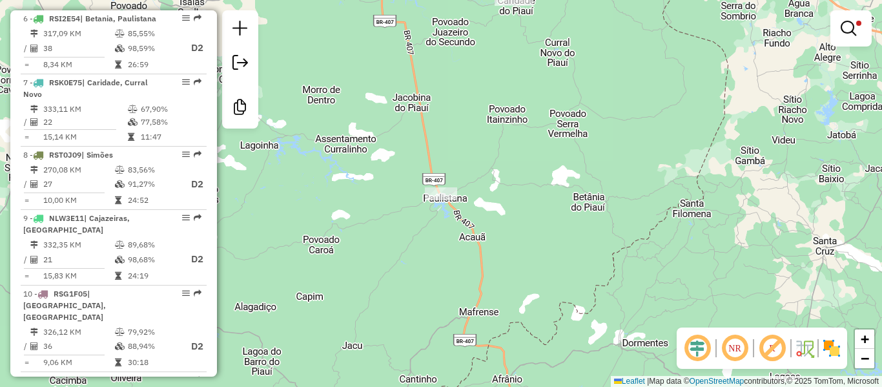
click at [377, 259] on div "Limpar filtros Janela de atendimento Grade de atendimento Capacidade Transporta…" at bounding box center [441, 193] width 882 height 387
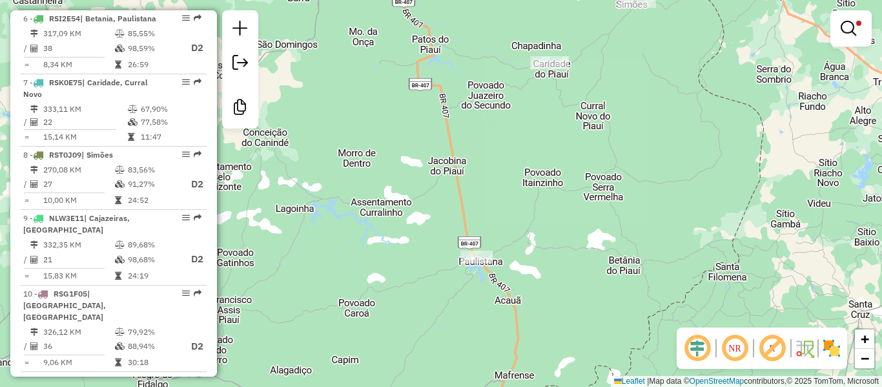
click at [373, 220] on div "Limpar filtros Janela de atendimento Grade de atendimento Capacidade Transporta…" at bounding box center [441, 193] width 882 height 387
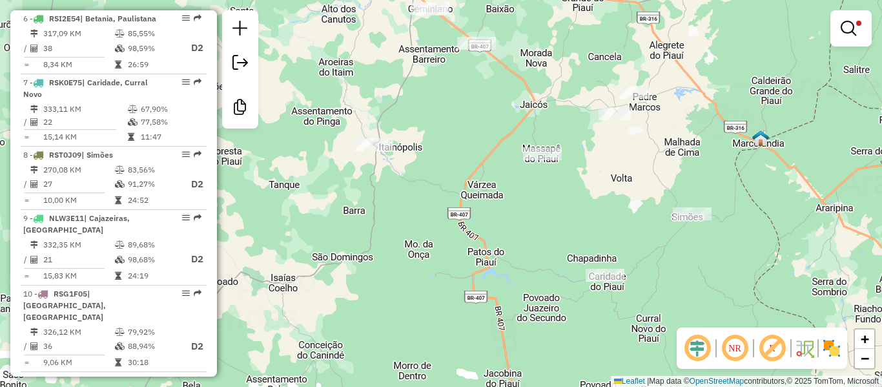
drag, startPoint x: 343, startPoint y: 87, endPoint x: 334, endPoint y: 203, distance: 116.5
click at [334, 201] on div "Limpar filtros Janela de atendimento Grade de atendimento Capacidade Transporta…" at bounding box center [441, 193] width 882 height 387
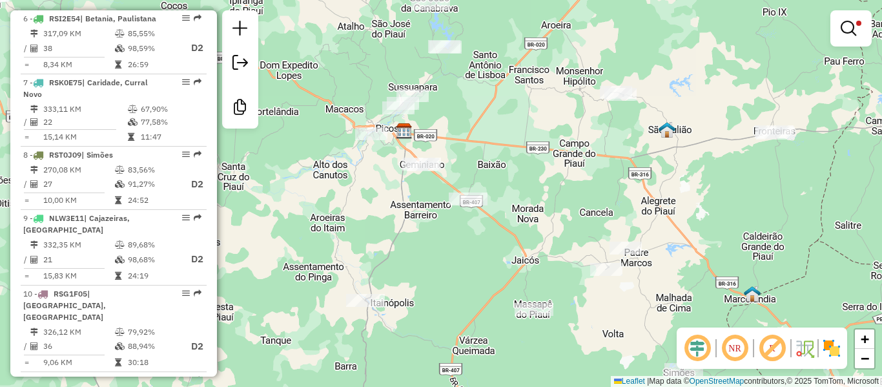
drag, startPoint x: 358, startPoint y: 185, endPoint x: 369, endPoint y: 227, distance: 44.2
click at [369, 227] on div "Limpar filtros Janela de atendimento Grade de atendimento Capacidade Transporta…" at bounding box center [441, 193] width 882 height 387
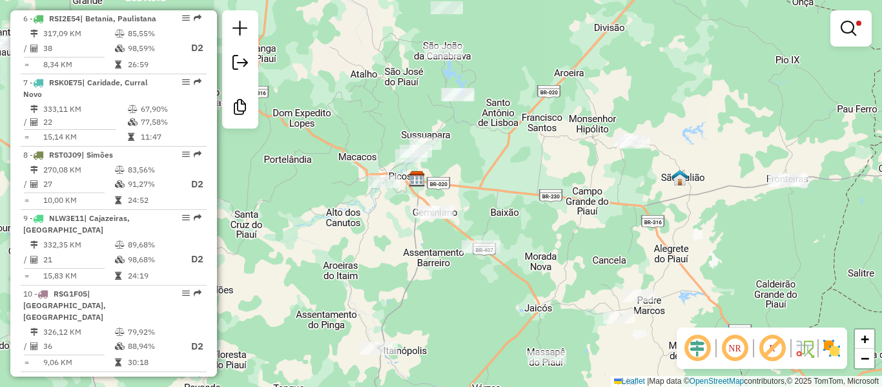
drag, startPoint x: 347, startPoint y: 139, endPoint x: 380, endPoint y: 256, distance: 122.0
click at [380, 256] on div "Limpar filtros Janela de atendimento Grade de atendimento Capacidade Transporta…" at bounding box center [441, 193] width 882 height 387
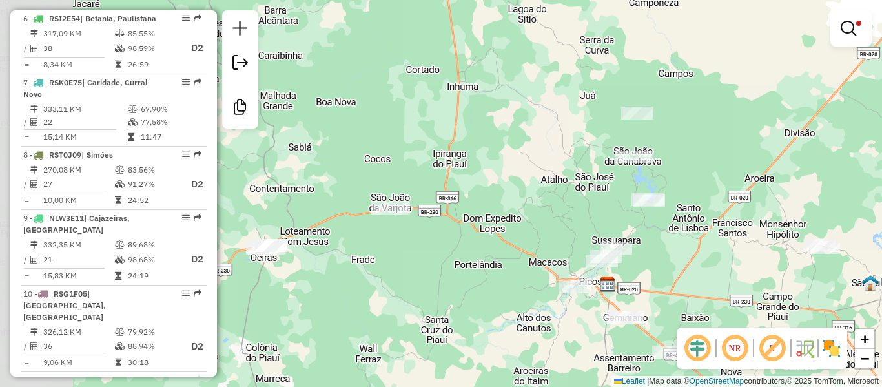
drag, startPoint x: 343, startPoint y: 224, endPoint x: 503, endPoint y: 213, distance: 160.5
click at [503, 212] on div "Limpar filtros Janela de atendimento Grade de atendimento Capacidade Transporta…" at bounding box center [441, 193] width 882 height 387
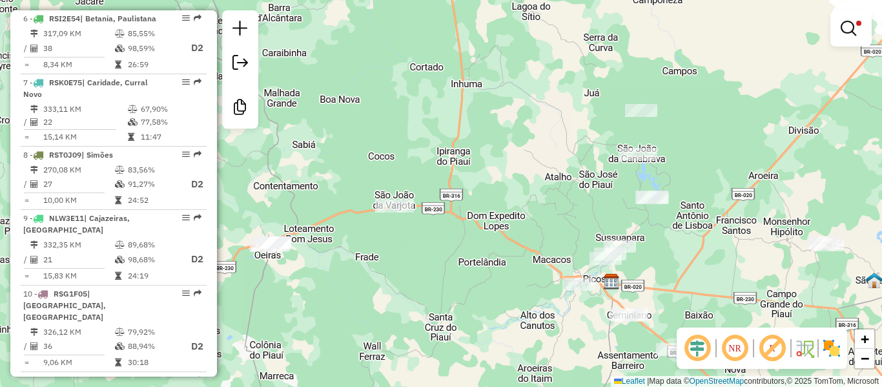
drag, startPoint x: 318, startPoint y: 204, endPoint x: 371, endPoint y: 163, distance: 66.3
click at [370, 163] on div "Rota 10 - Placa RSG1F05 18451 - LANCHONETE POSTO Limpar filtros Janela de atend…" at bounding box center [441, 193] width 882 height 387
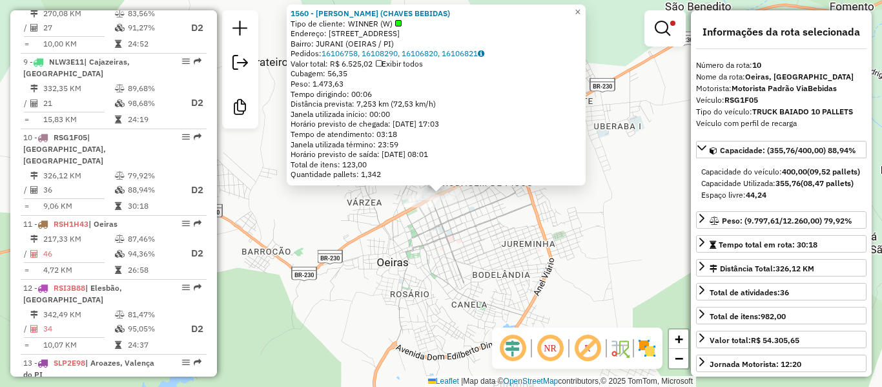
scroll to position [1145, 0]
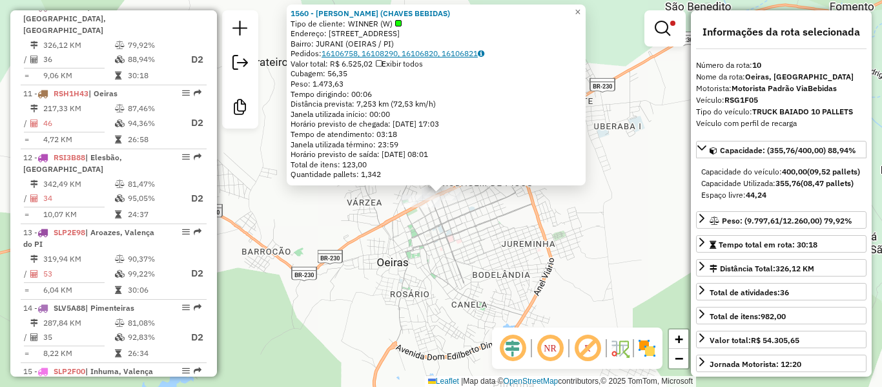
click at [349, 56] on link "16106758, 16108290, 16106820, 16106821" at bounding box center [403, 53] width 163 height 10
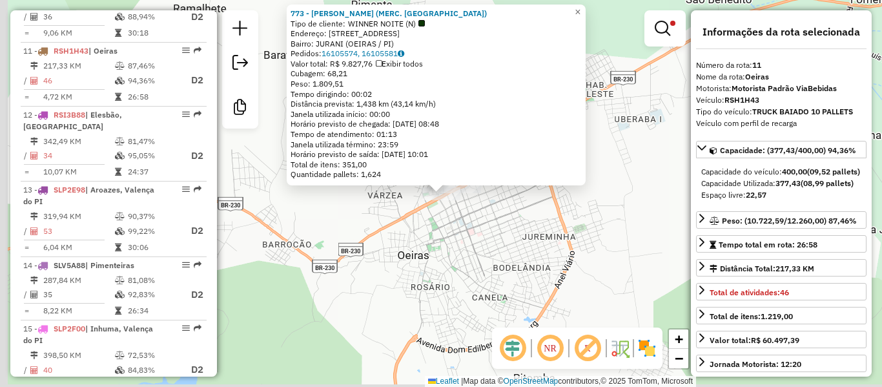
scroll to position [1220, 0]
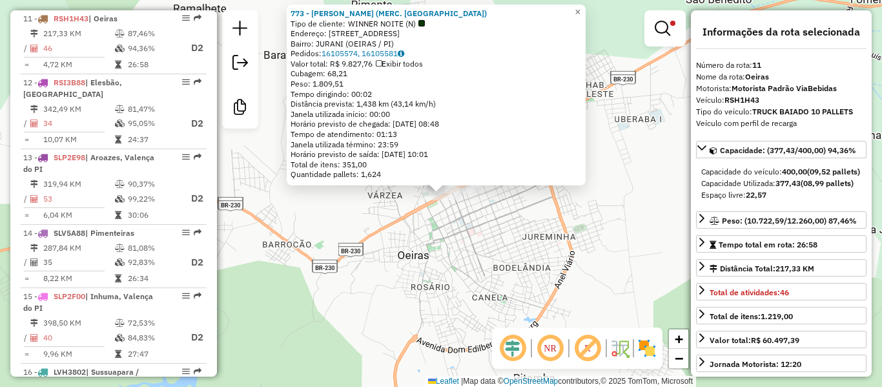
click at [353, 45] on div "Bairro: JURANI (OEIRAS / PI)" at bounding box center [436, 44] width 291 height 10
click at [351, 56] on link "16105574, 16105581" at bounding box center [363, 53] width 83 height 10
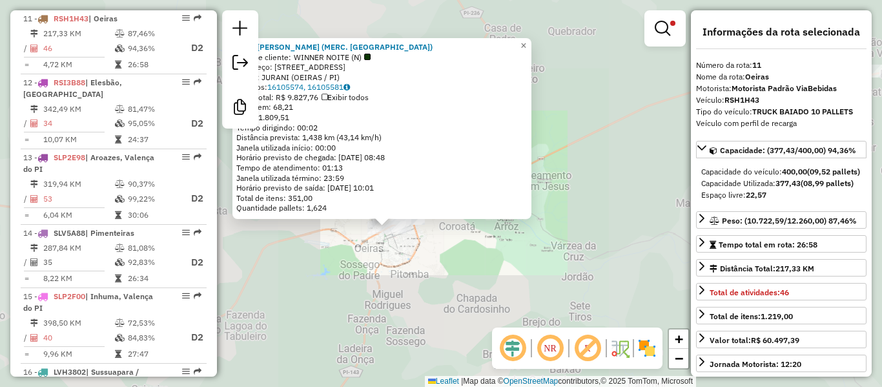
click at [369, 239] on div "773 - [PERSON_NAME] (MERC. MARLI) Tipo de cliente: WINNER NOITE (N) Endereço: A…" at bounding box center [441, 193] width 882 height 387
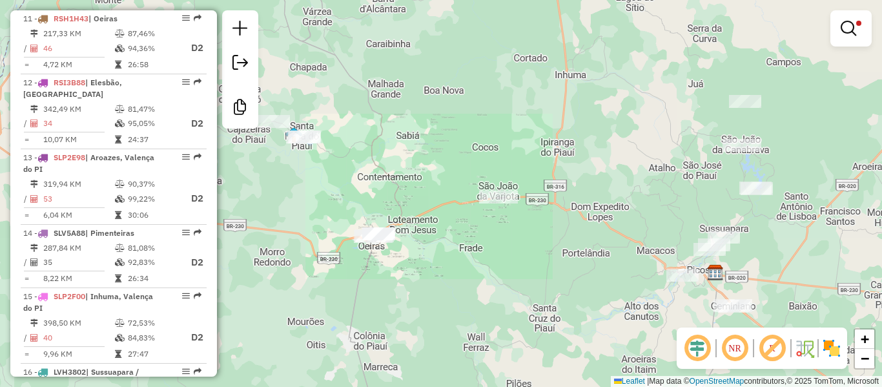
drag, startPoint x: 413, startPoint y: 192, endPoint x: 420, endPoint y: 204, distance: 13.9
click at [420, 203] on div "Limpar filtros Janela de atendimento Grade de atendimento Capacidade Transporta…" at bounding box center [441, 193] width 882 height 387
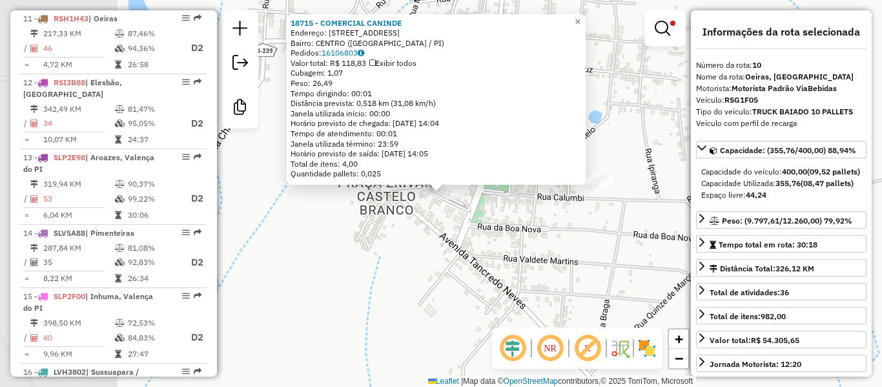
scroll to position [1145, 0]
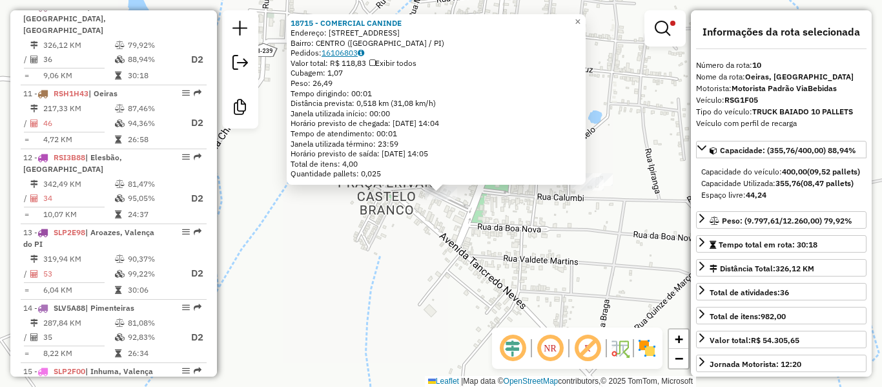
click at [348, 54] on link "16106803" at bounding box center [343, 53] width 43 height 10
click at [584, 203] on div "Rota 10 - Placa RSG1F05 9412 - [PERSON_NAME] ([GEOGRAPHIC_DATA]) 18715 - COMERC…" at bounding box center [441, 193] width 882 height 387
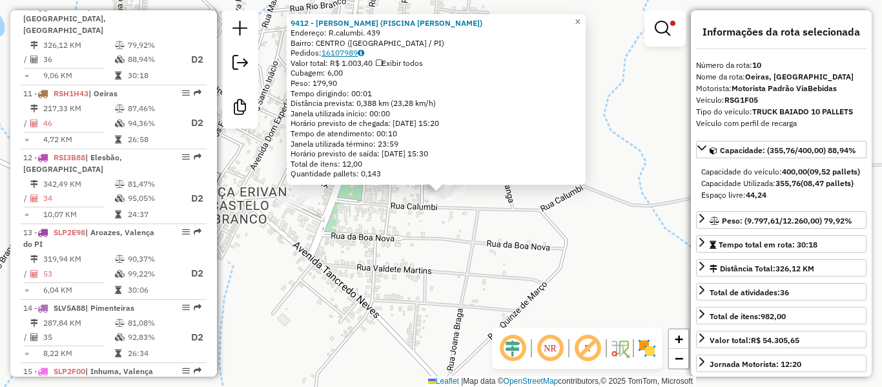
click at [338, 51] on link "16107989" at bounding box center [343, 53] width 43 height 10
click at [438, 256] on div "9412 - [PERSON_NAME] (PISCINA [PERSON_NAME]) Endereço: R.calumbi. 439 Bairro: C…" at bounding box center [441, 193] width 882 height 387
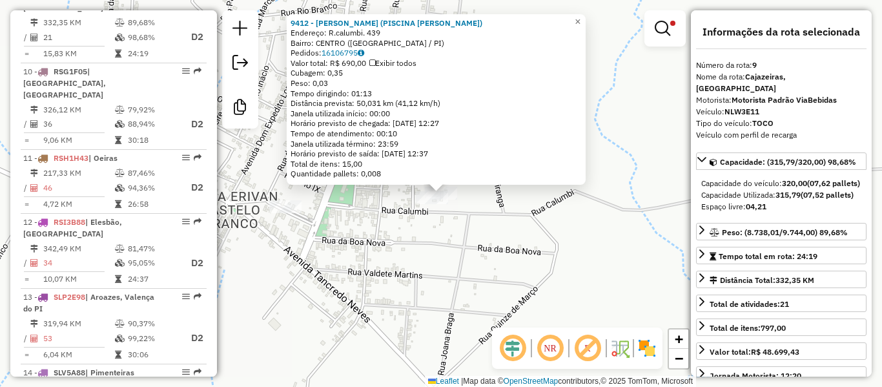
scroll to position [1070, 0]
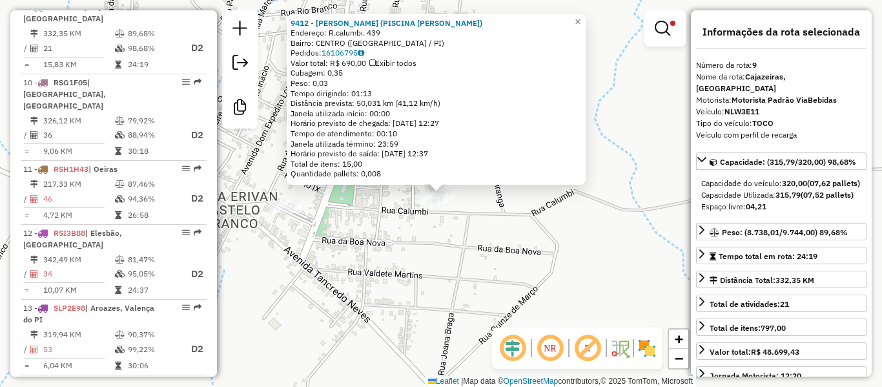
drag, startPoint x: 307, startPoint y: 286, endPoint x: 315, endPoint y: 281, distance: 9.5
click at [311, 286] on div "Rota 10 - Placa RSG1F05 9412 - [PERSON_NAME] (PISCINA [PERSON_NAME]) 9412 - [PE…" at bounding box center [441, 193] width 882 height 387
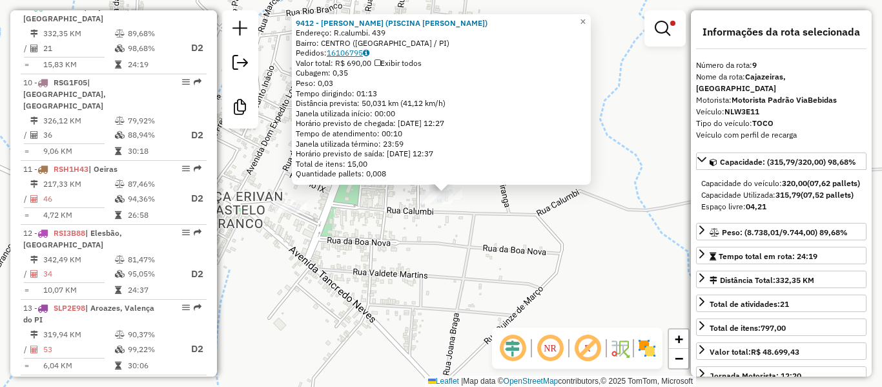
click at [354, 51] on link "16106795" at bounding box center [348, 53] width 43 height 10
click at [354, 52] on link "16106795" at bounding box center [348, 53] width 43 height 10
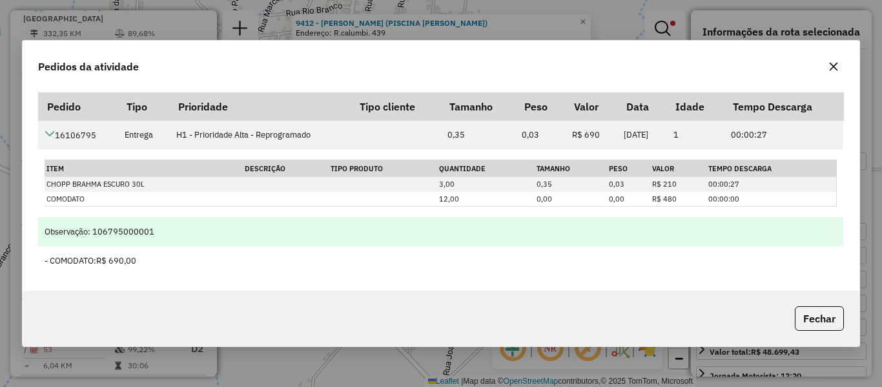
click at [366, 244] on td "Observação: 106795000001" at bounding box center [440, 231] width 805 height 29
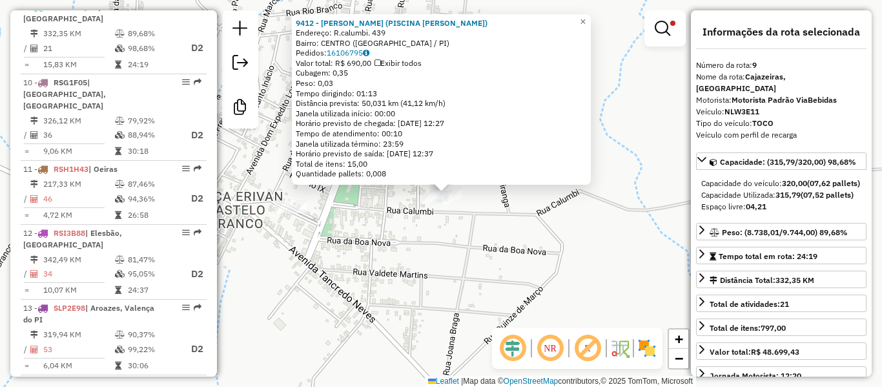
click at [415, 275] on div "9412 - [PERSON_NAME] (PISCINA [PERSON_NAME]) Endereço: R.calumbi. 439 Bairro: C…" at bounding box center [441, 193] width 882 height 387
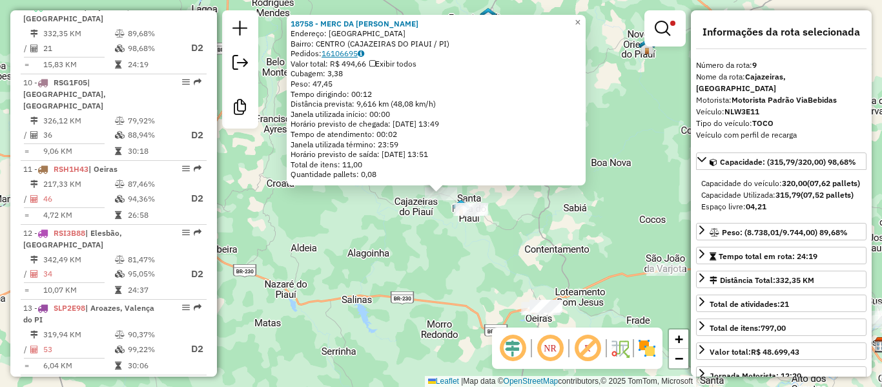
click at [351, 50] on link "16106695" at bounding box center [343, 53] width 43 height 10
click at [458, 274] on div "18758 - MERC DA [PERSON_NAME]: [GEOGRAPHIC_DATA] SN Bairro: CENTRO (CAJAZEIRAS …" at bounding box center [441, 193] width 882 height 387
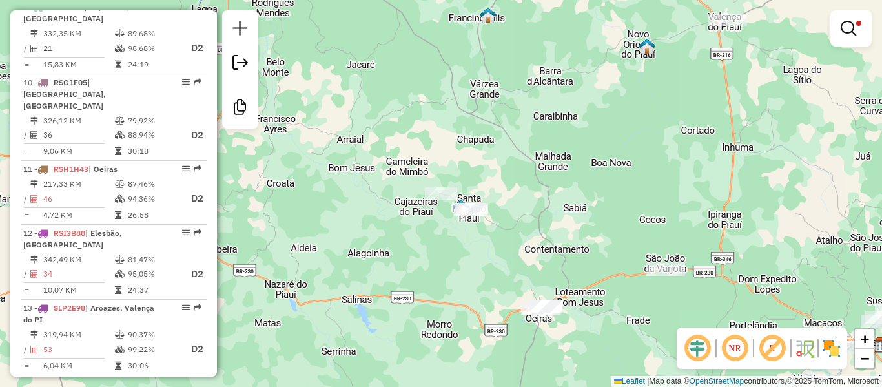
drag, startPoint x: 538, startPoint y: 196, endPoint x: 336, endPoint y: 249, distance: 208.1
click at [322, 263] on div "Limpar filtros Janela de atendimento Grade de atendimento Capacidade Transporta…" at bounding box center [441, 193] width 882 height 387
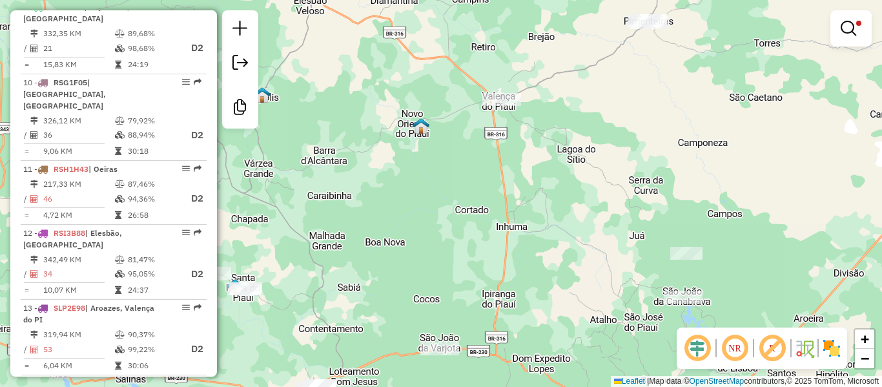
drag, startPoint x: 401, startPoint y: 163, endPoint x: 329, endPoint y: 312, distance: 166.0
click at [329, 312] on div "Limpar filtros Janela de atendimento Grade de atendimento Capacidade Transporta…" at bounding box center [441, 193] width 882 height 387
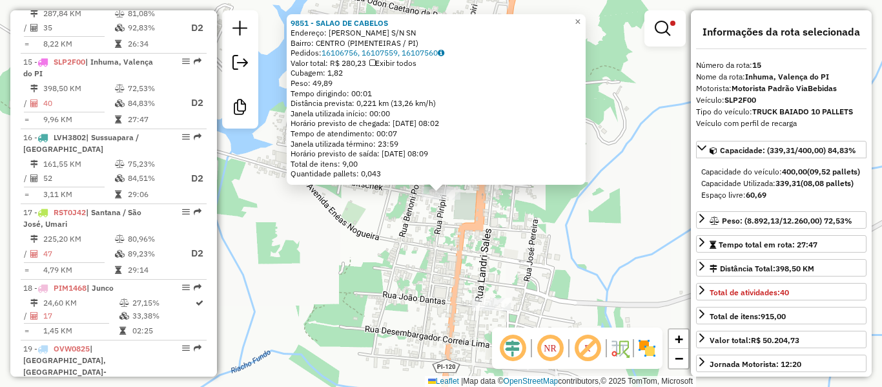
scroll to position [1498, 0]
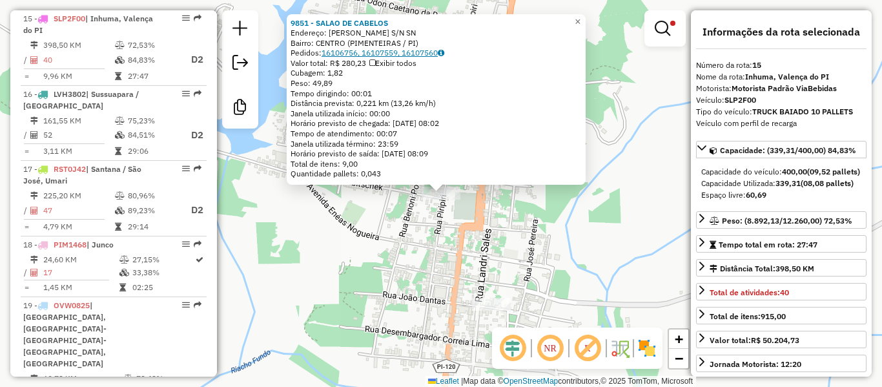
click at [378, 53] on link "16106756, 16107559, 16107560" at bounding box center [383, 53] width 123 height 10
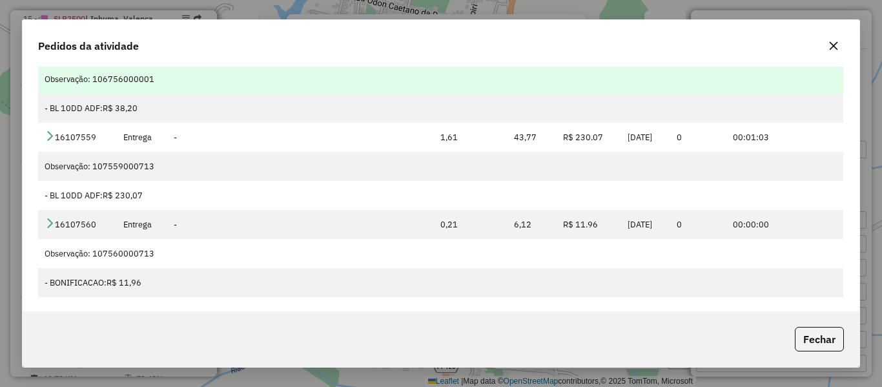
scroll to position [66, 0]
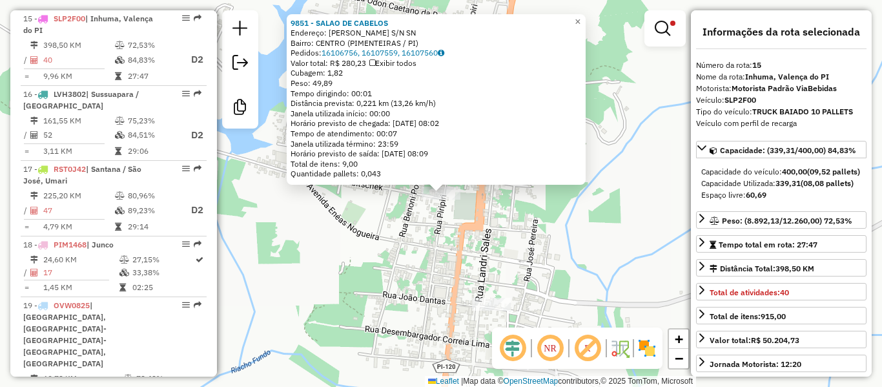
click at [411, 209] on div "Rota 15 - Placa SLP2F00 9851 - SALAO DE CABELOS 9851 - SALAO DE CABELOS Endereç…" at bounding box center [441, 193] width 882 height 387
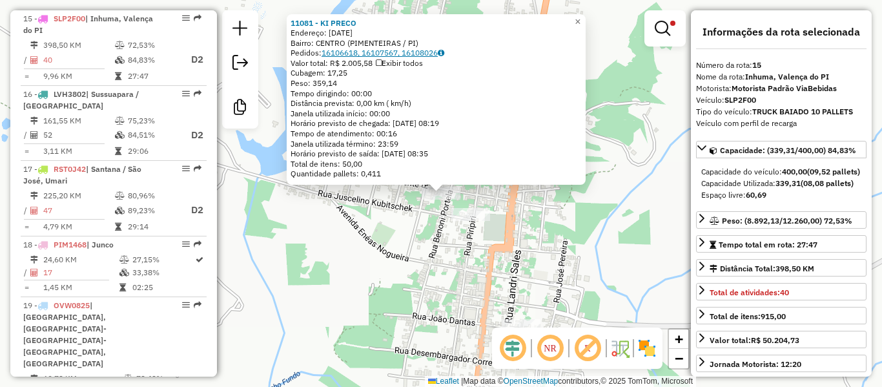
click at [358, 52] on link "16106618, 16107567, 16108026" at bounding box center [383, 53] width 123 height 10
drag, startPoint x: 322, startPoint y: 181, endPoint x: 314, endPoint y: 109, distance: 72.2
click at [314, 109] on div "11081 - KI PRECO Endereço: [DATE] Bairro: CENTRO (PIMENTEIRAS / PI) Pedidos: 16…" at bounding box center [441, 193] width 882 height 387
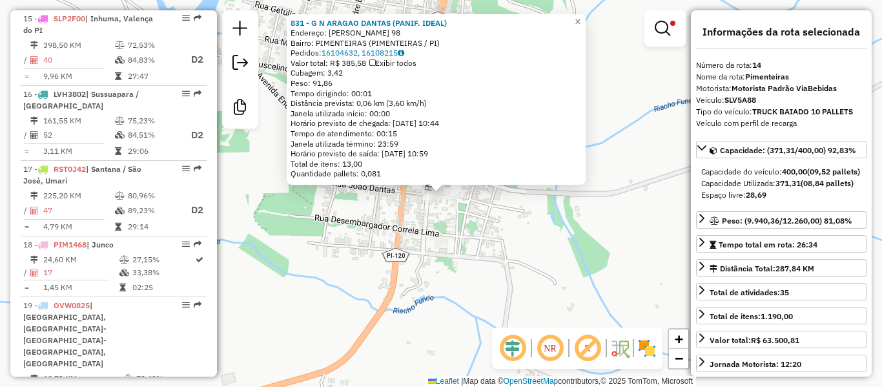
scroll to position [1435, 0]
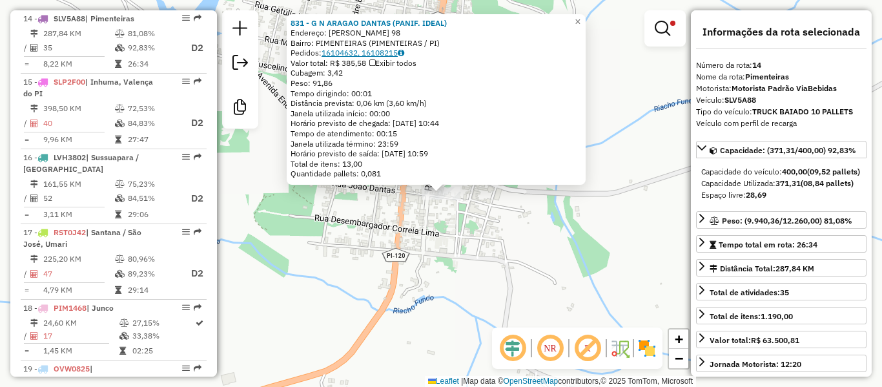
click at [358, 54] on link "16104632, 16108215" at bounding box center [363, 53] width 83 height 10
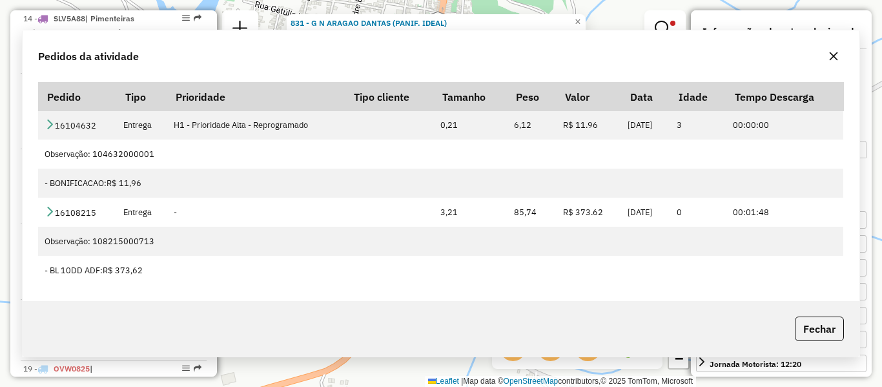
click at [325, 221] on div "831 - G N ARAGAO DANTAS (PANIF. IDEAL) Endereço: R [PERSON_NAME] 98 Bairro: PIM…" at bounding box center [441, 193] width 882 height 387
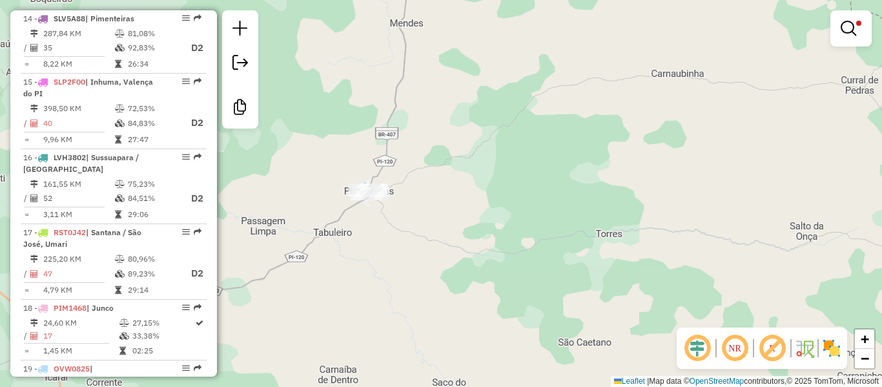
drag, startPoint x: 360, startPoint y: 255, endPoint x: 459, endPoint y: 150, distance: 143.9
click at [436, 179] on div "Limpar filtros Janela de atendimento Grade de atendimento Capacidade Transporta…" at bounding box center [441, 193] width 882 height 387
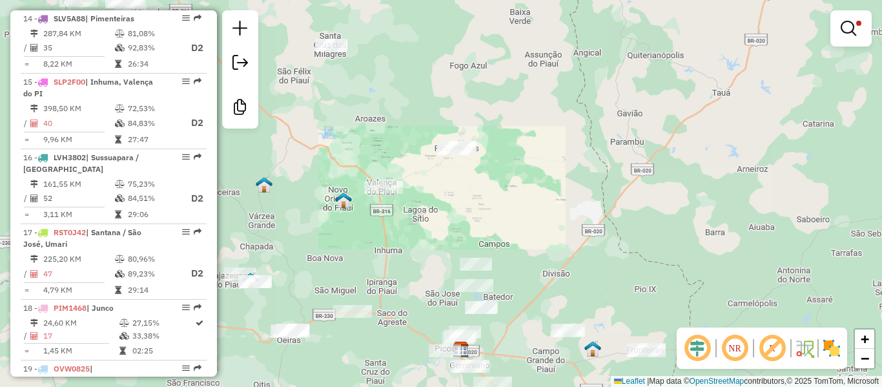
click at [445, 187] on div "Limpar filtros Janela de atendimento Grade de atendimento Capacidade Transporta…" at bounding box center [441, 193] width 882 height 387
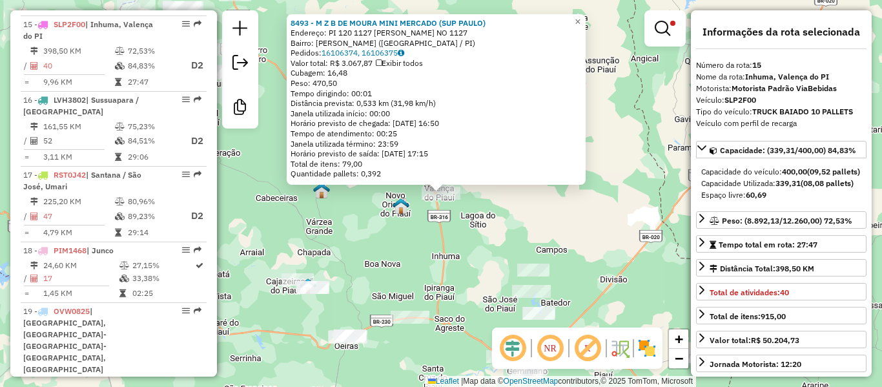
scroll to position [1498, 0]
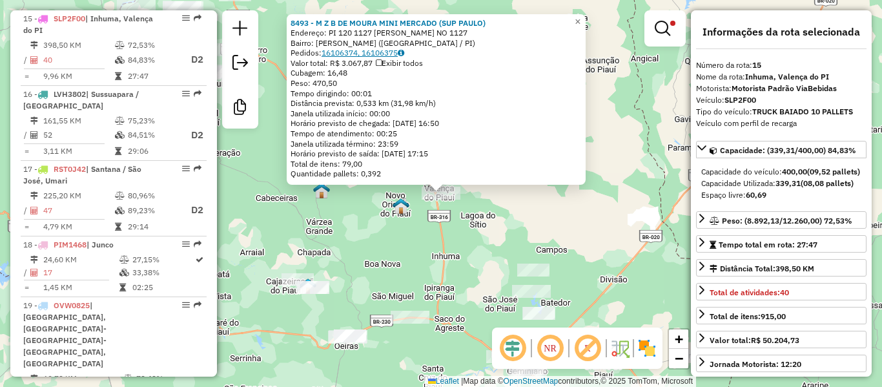
click at [357, 52] on link "16106374, 16106375" at bounding box center [363, 53] width 83 height 10
click at [376, 227] on div "8493 - M Z B DE MOURA MINI MERCADO ([GEOGRAPHIC_DATA]) Endereço: PI 120 1127 [P…" at bounding box center [441, 193] width 882 height 387
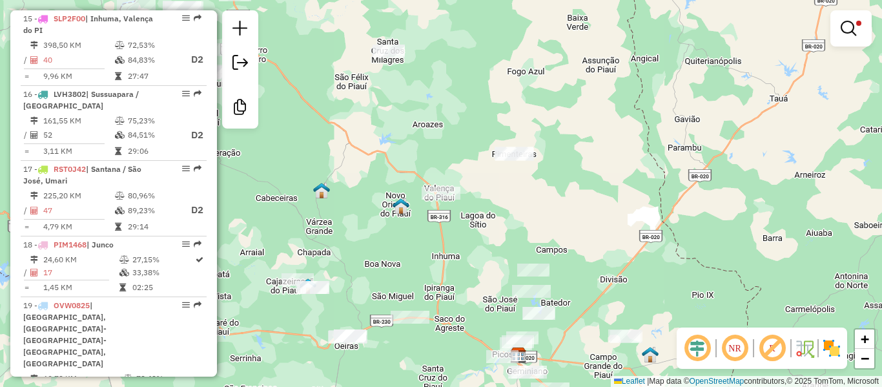
drag, startPoint x: 386, startPoint y: 105, endPoint x: 435, endPoint y: 271, distance: 172.8
click at [435, 271] on div "Limpar filtros Janela de atendimento Grade de atendimento Capacidade Transporta…" at bounding box center [441, 193] width 882 height 387
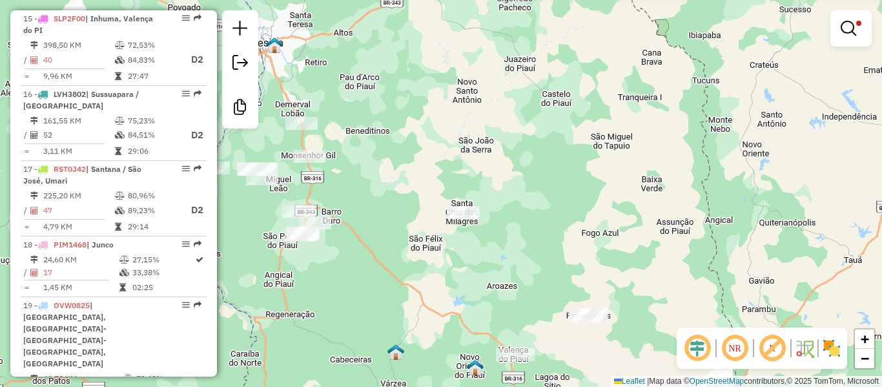
drag, startPoint x: 383, startPoint y: 254, endPoint x: 458, endPoint y: 194, distance: 96.4
click at [458, 194] on div "Limpar filtros Janela de atendimento Grade de atendimento Capacidade Transporta…" at bounding box center [441, 193] width 882 height 387
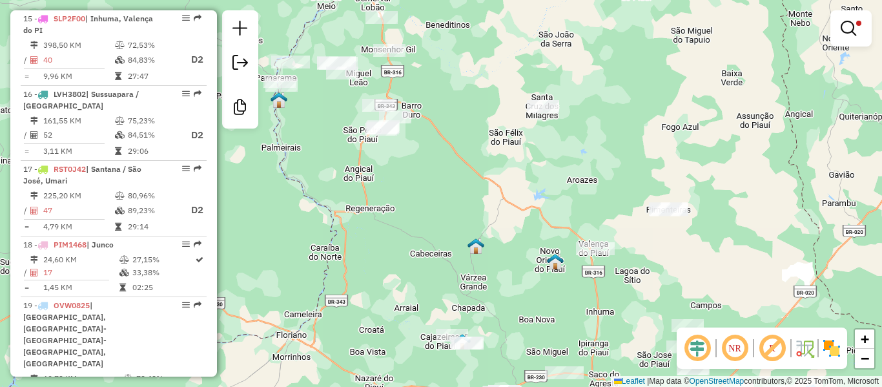
drag, startPoint x: 460, startPoint y: 236, endPoint x: 465, endPoint y: 190, distance: 46.1
click at [465, 191] on div "Limpar filtros Janela de atendimento Grade de atendimento Capacidade Transporta…" at bounding box center [441, 193] width 882 height 387
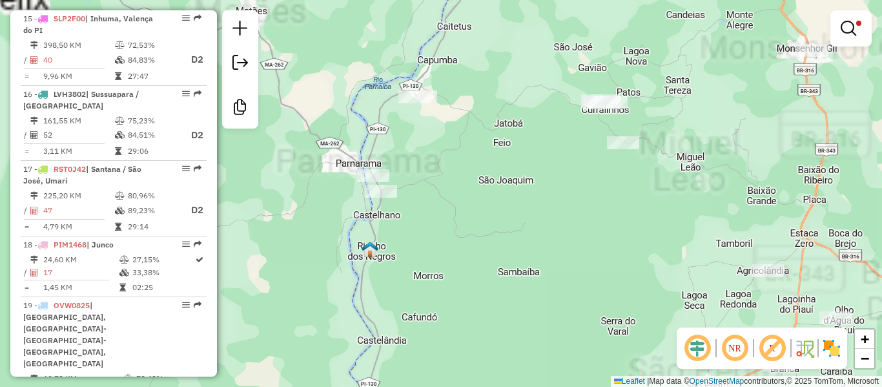
drag, startPoint x: 352, startPoint y: 94, endPoint x: 470, endPoint y: 132, distance: 123.9
click at [469, 132] on div "Limpar filtros Janela de atendimento Grade de atendimento Capacidade Transporta…" at bounding box center [441, 193] width 882 height 387
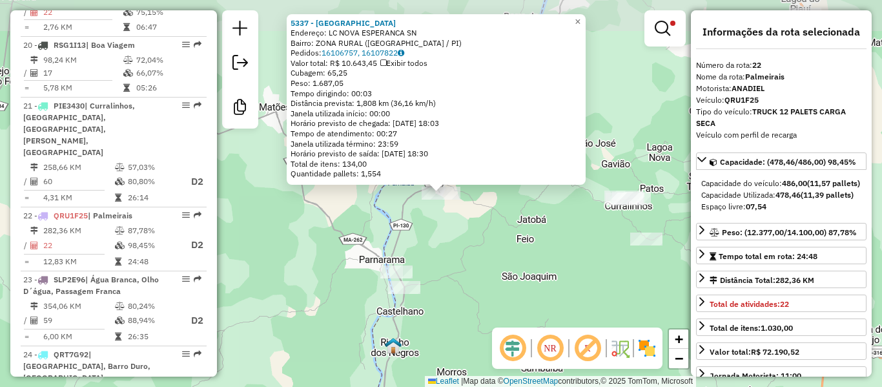
scroll to position [2004, 0]
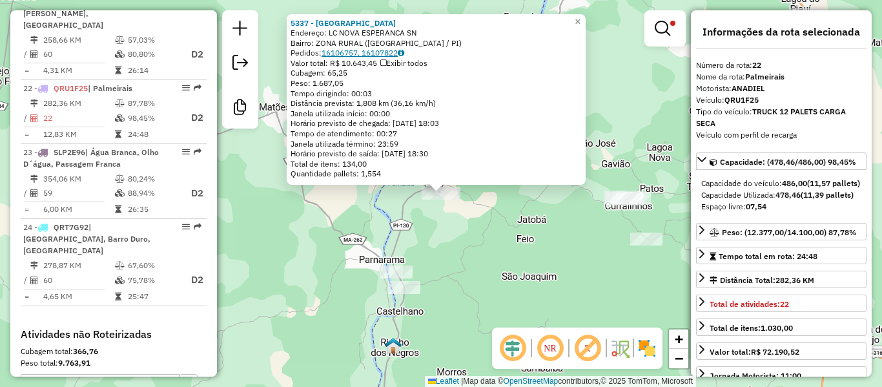
click at [358, 55] on link "16106757, 16107822" at bounding box center [363, 53] width 83 height 10
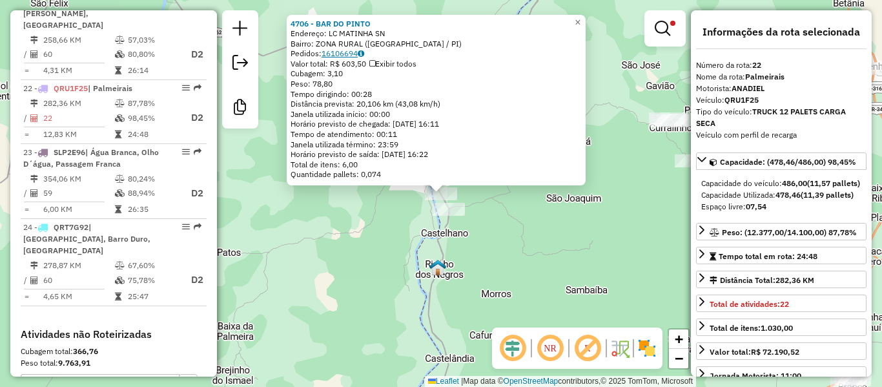
click at [346, 54] on link "16106694" at bounding box center [343, 53] width 43 height 10
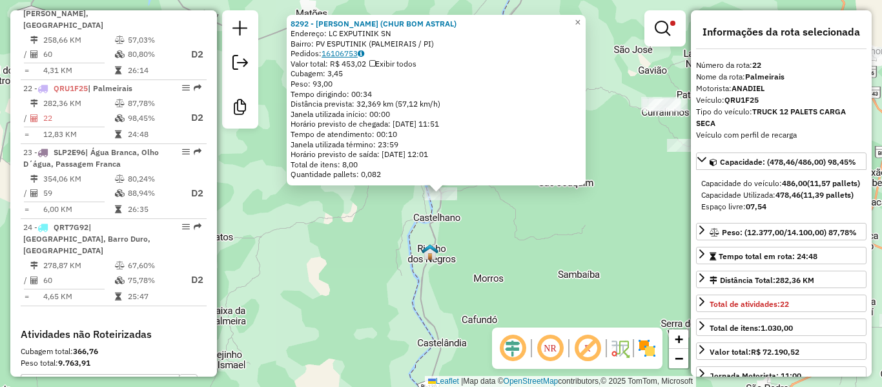
click at [356, 57] on link "16106753" at bounding box center [343, 53] width 43 height 10
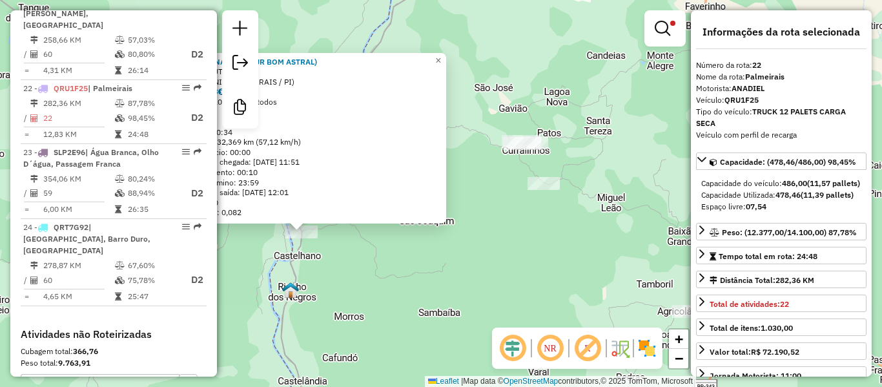
drag, startPoint x: 378, startPoint y: 272, endPoint x: 351, endPoint y: 274, distance: 27.2
click at [351, 274] on div "8292 - NATÁLIA DE [PERSON_NAME] (CHUR BOM ASTRAL) Endereço: LC EXPUTINIK SN Bai…" at bounding box center [441, 193] width 882 height 387
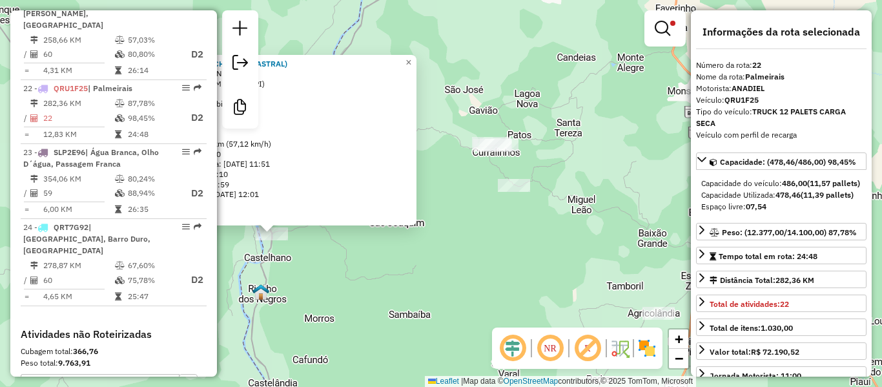
click at [444, 258] on div "8292 - NATÁLIA DE [PERSON_NAME] (CHUR BOM ASTRAL) Endereço: LC EXPUTINIK SN Bai…" at bounding box center [441, 193] width 882 height 387
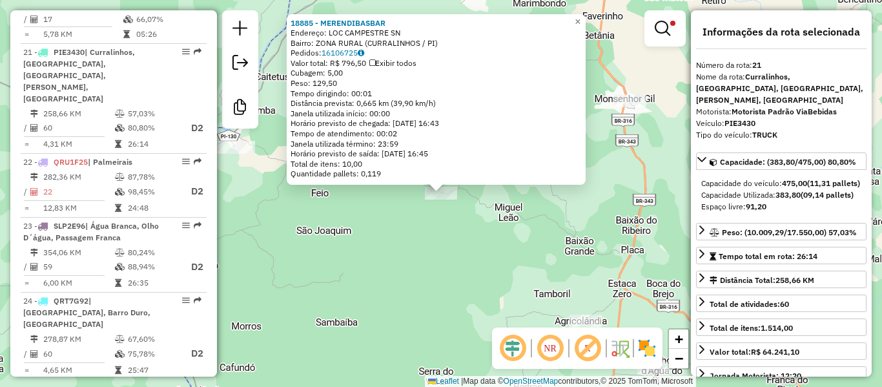
scroll to position [1918, 0]
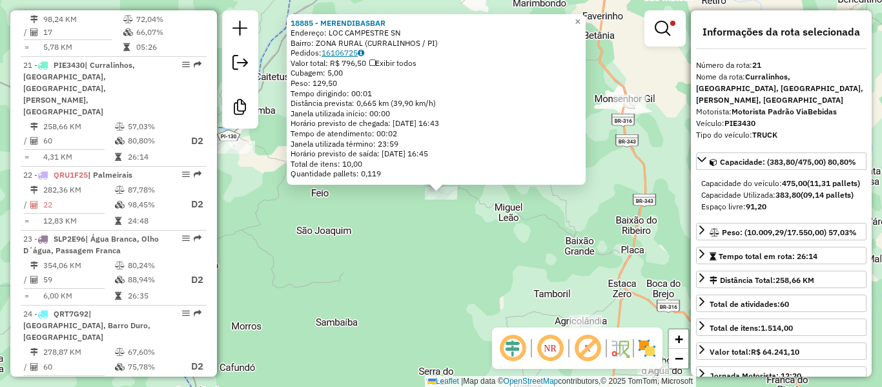
click at [352, 52] on link "16106725" at bounding box center [343, 53] width 43 height 10
drag, startPoint x: 452, startPoint y: 250, endPoint x: 376, endPoint y: 256, distance: 75.8
click at [376, 256] on div "18885 - MERENDIBASBAR Endereço: LOC CAMPESTRE SN Bairro: ZONA RURAL (CURRALINHO…" at bounding box center [441, 193] width 882 height 387
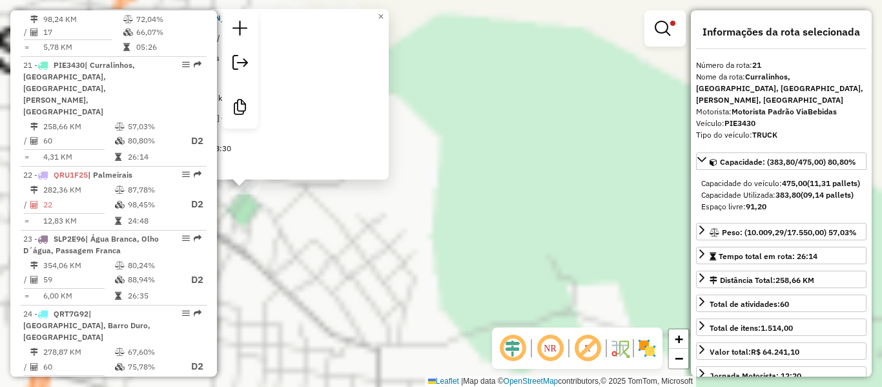
click at [439, 205] on div "15878 - SUPERMERCADO [PERSON_NAME]: [STREET_ADDRESS][GEOGRAPHIC_DATA]: [GEOGRAP…" at bounding box center [441, 193] width 882 height 387
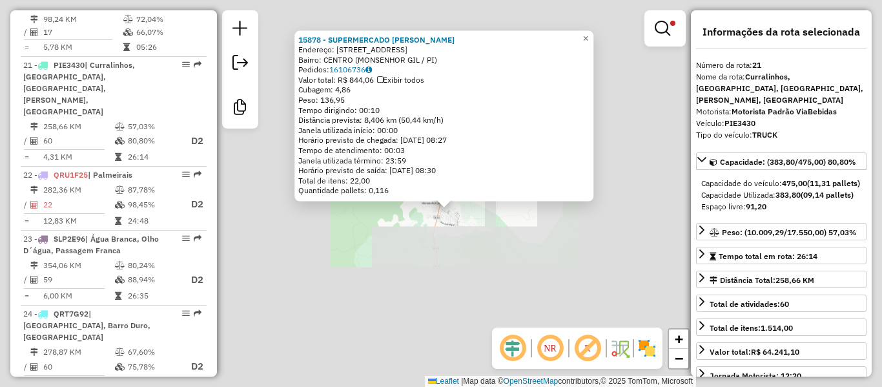
click at [438, 242] on div "15878 - SUPERMERCADO [PERSON_NAME]: [STREET_ADDRESS][GEOGRAPHIC_DATA]: [GEOGRAP…" at bounding box center [441, 193] width 882 height 387
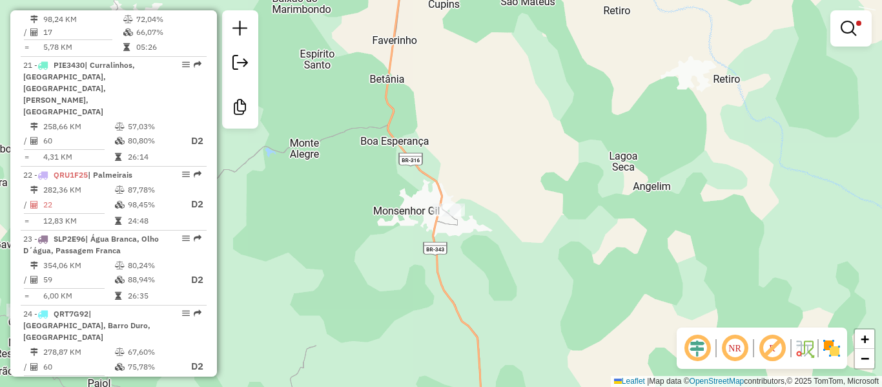
drag, startPoint x: 416, startPoint y: 258, endPoint x: 585, endPoint y: 195, distance: 180.0
click at [582, 198] on div "15878 - SUPERMERCADO [PERSON_NAME]: [STREET_ADDRESS][GEOGRAPHIC_DATA]: [GEOGRAP…" at bounding box center [441, 193] width 882 height 387
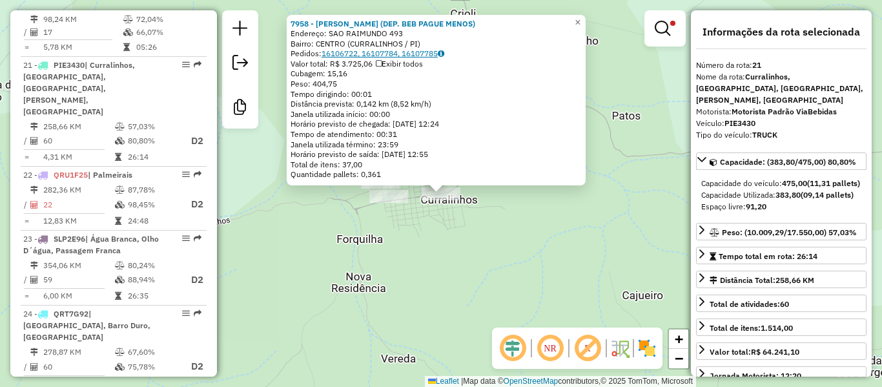
click at [357, 51] on link "16106722, 16107784, 16107785" at bounding box center [383, 53] width 123 height 10
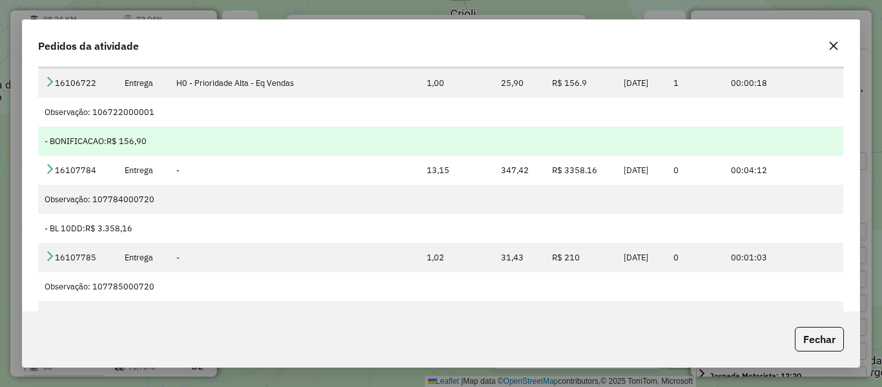
scroll to position [0, 0]
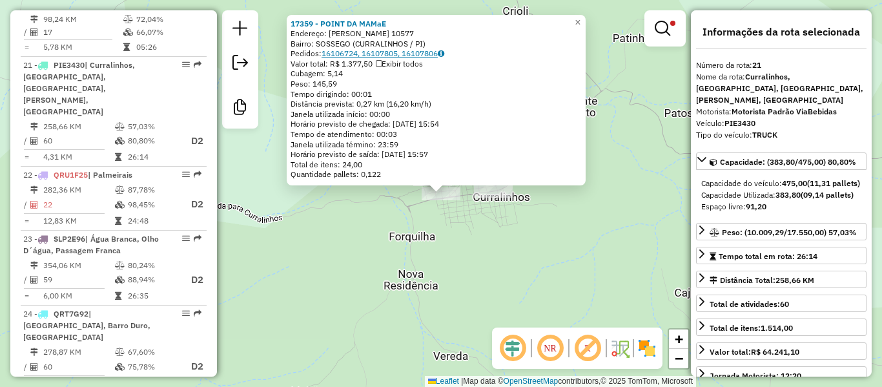
click at [353, 52] on link "16106724, 16107805, 16107806" at bounding box center [383, 53] width 123 height 10
click at [417, 214] on div "Rota 21 - Placa PIE3430 10666 - MERC. BENE DA VILA Rota 21 - Placa PIE3430 1735…" at bounding box center [441, 193] width 882 height 387
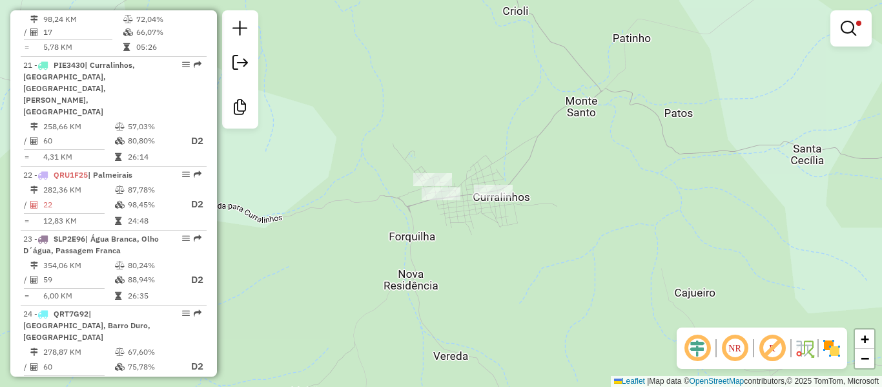
click at [430, 171] on div "Rota 21 - Placa PIE3430 17359 - POINT DA MAMaE Limpar filtros Janela de atendim…" at bounding box center [441, 193] width 882 height 387
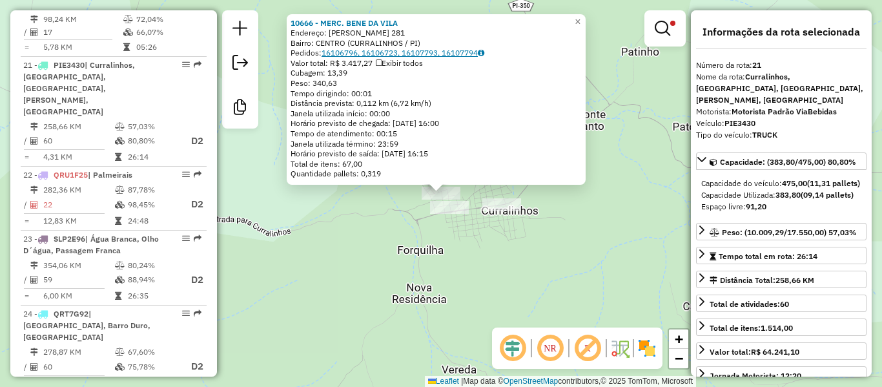
click at [387, 52] on link "16106796, 16106723, 16107793, 16107794" at bounding box center [403, 53] width 163 height 10
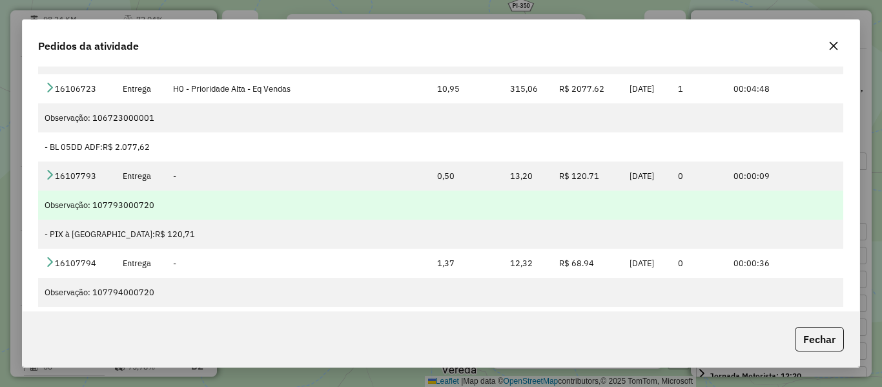
scroll to position [86, 0]
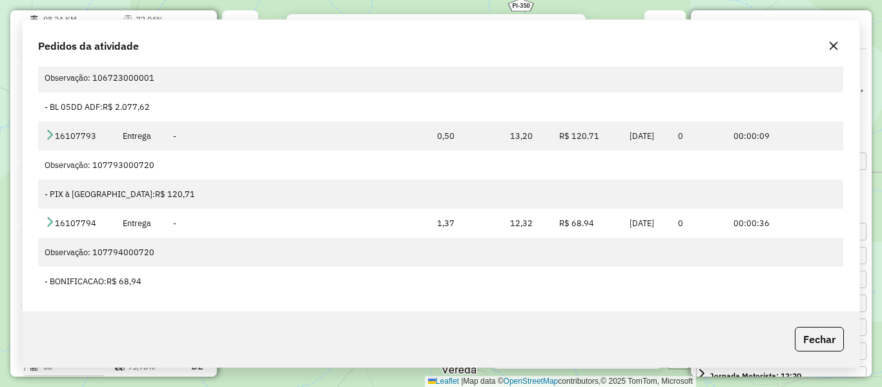
click at [341, 238] on div "10666 - MERC. BENE DA VILA Endereço: [PERSON_NAME] 281 Bairro: [GEOGRAPHIC_DATA…" at bounding box center [441, 193] width 882 height 387
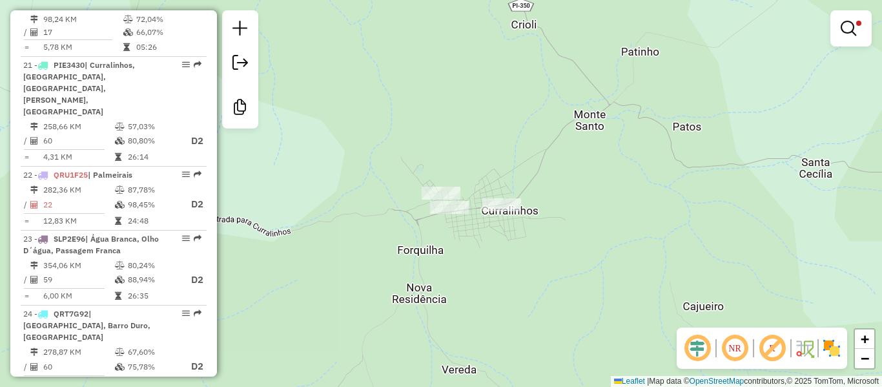
drag, startPoint x: 325, startPoint y: 220, endPoint x: 270, endPoint y: 57, distance: 172.5
click at [280, 118] on div "10666 - MERC. BENE DA VILA Endereço: [PERSON_NAME] 281 Bairro: [GEOGRAPHIC_DATA…" at bounding box center [441, 193] width 882 height 387
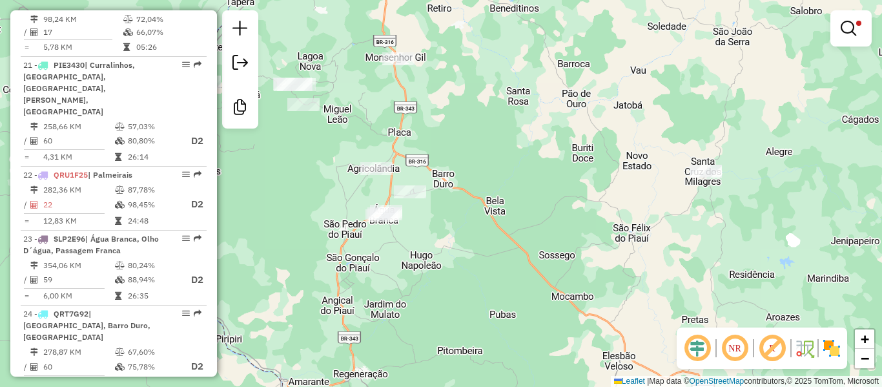
click at [372, 161] on div "Rota 24 - Placa QRT7G92 16791 - ALENCAR BEBIDAS Limpar filtros Janela de atendi…" at bounding box center [441, 193] width 882 height 387
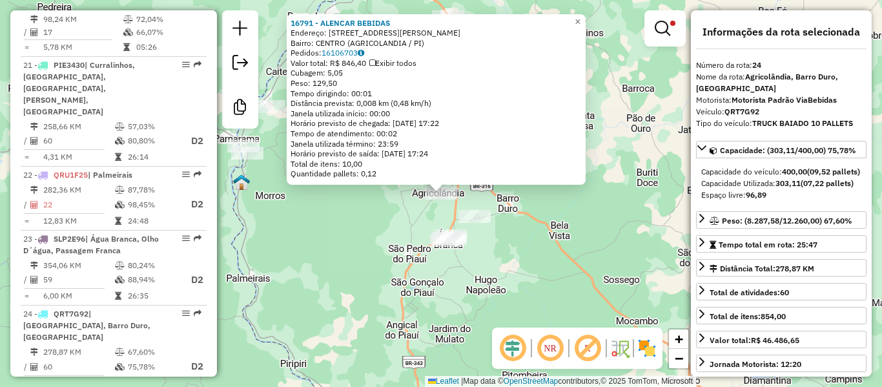
scroll to position [2078, 0]
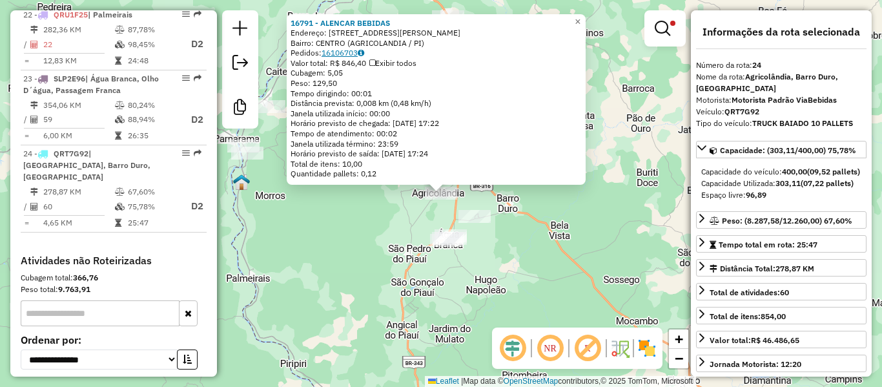
click at [349, 50] on link "16106703" at bounding box center [343, 53] width 43 height 10
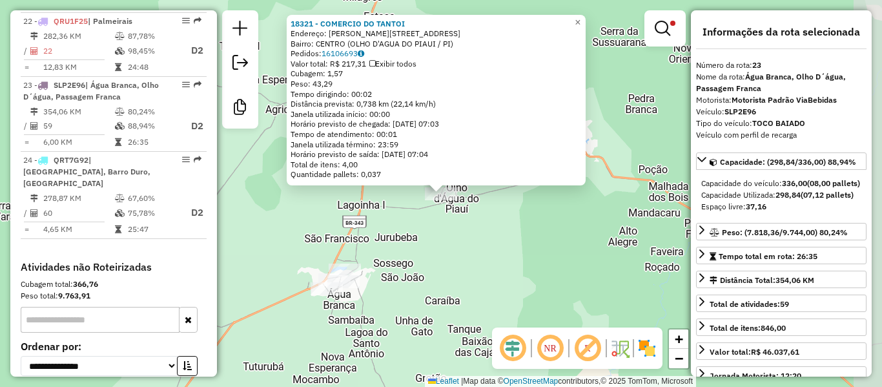
scroll to position [2068, 0]
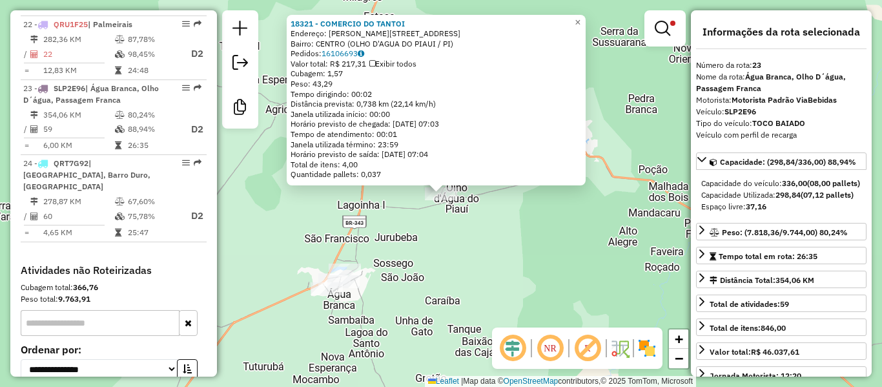
click at [373, 48] on div "Pedidos: 16106693" at bounding box center [436, 53] width 291 height 10
click at [364, 50] on icon at bounding box center [361, 54] width 6 height 8
click at [477, 255] on div "18321 - COMERCIO DO TANTOI Endereço: [PERSON_NAME] 1014 Bairro: CENTRO (OLHO D'…" at bounding box center [441, 193] width 882 height 387
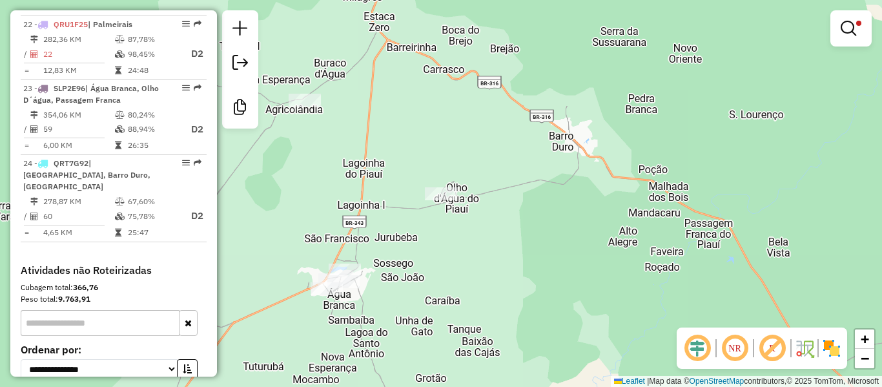
drag, startPoint x: 467, startPoint y: 277, endPoint x: 487, endPoint y: 223, distance: 57.4
click at [495, 230] on div "18321 - COMERCIO DO TANTOI Endereço: [PERSON_NAME] 1014 Bairro: CENTRO (OLHO D'…" at bounding box center [441, 193] width 882 height 387
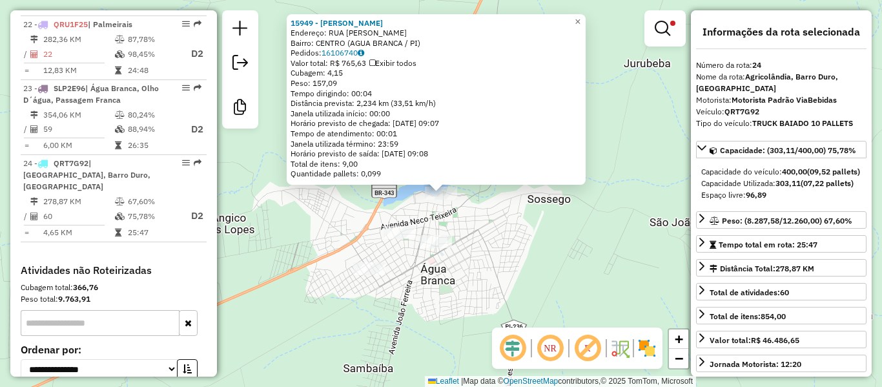
scroll to position [2078, 0]
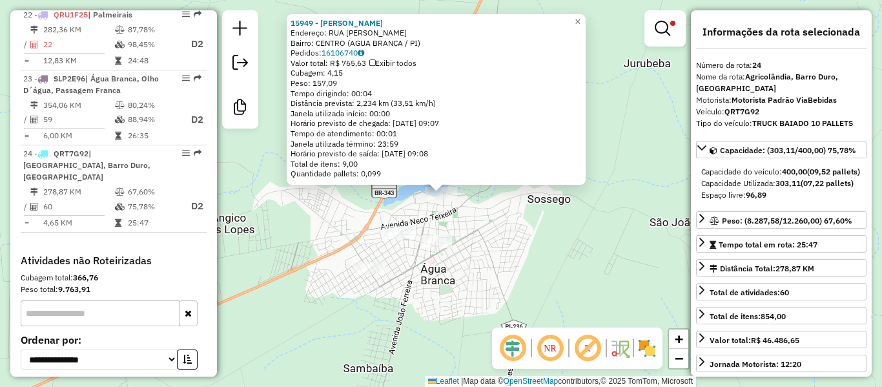
click at [349, 47] on div "Bairro: CENTRO (AGUA BRANCA / PI)" at bounding box center [436, 43] width 291 height 10
click at [349, 52] on link "16106740" at bounding box center [343, 53] width 43 height 10
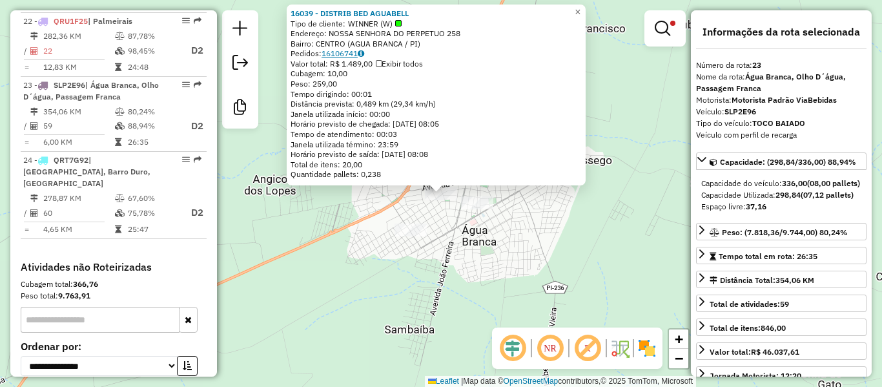
scroll to position [2068, 0]
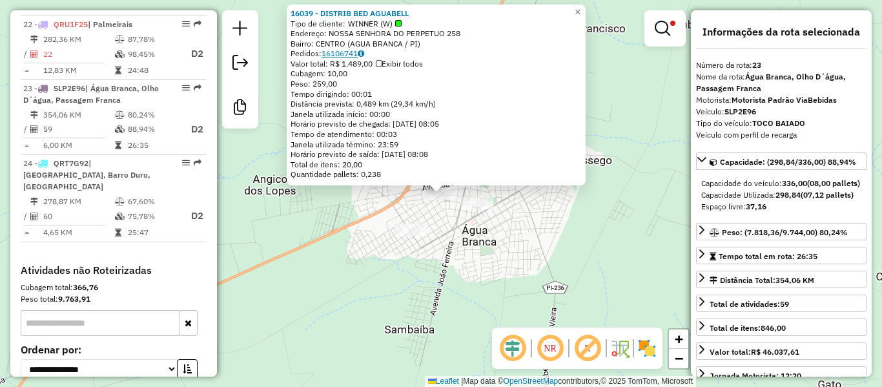
click at [332, 54] on link "16106741" at bounding box center [343, 53] width 43 height 10
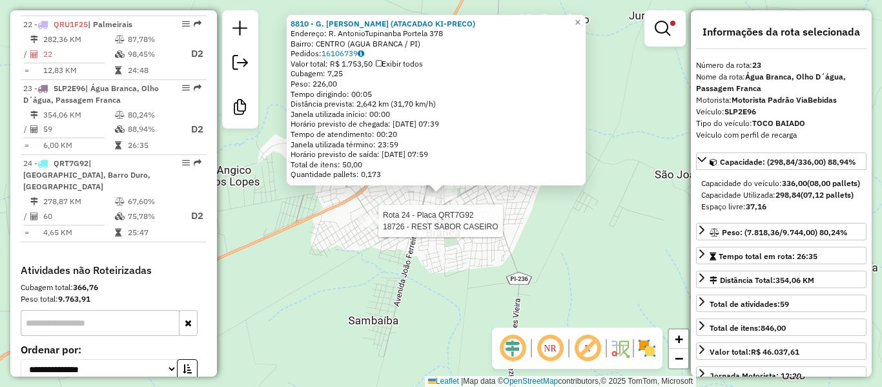
scroll to position [2078, 0]
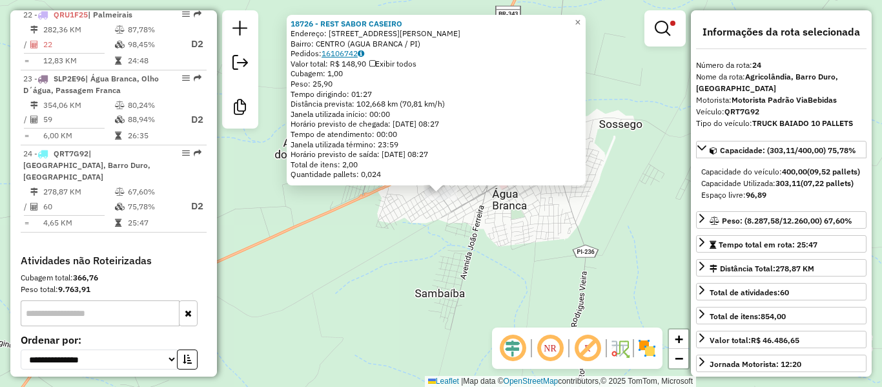
click at [344, 54] on link "16106742" at bounding box center [343, 53] width 43 height 10
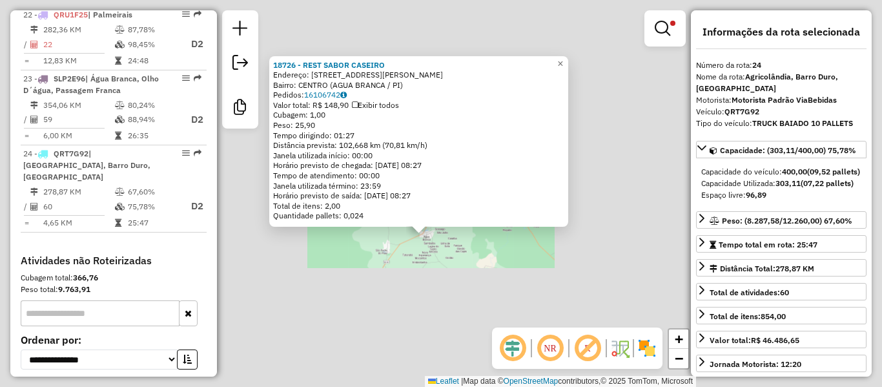
click at [418, 248] on div "18726 - REST SABOR CASEIRO Endereço: [STREET_ADDRESS][PERSON_NAME] Bairro: CENT…" at bounding box center [441, 193] width 882 height 387
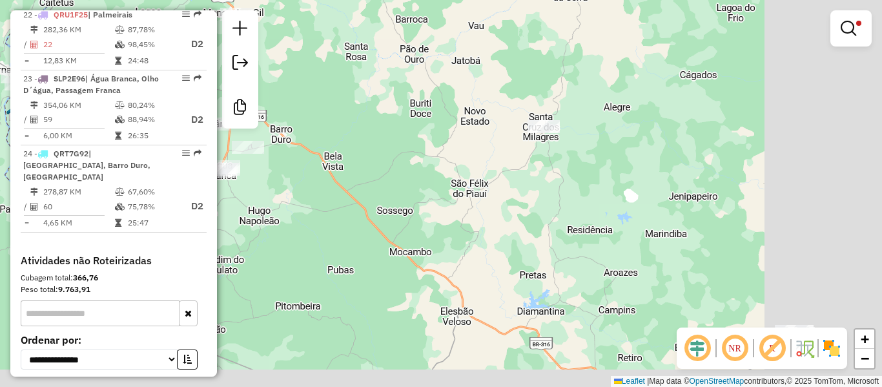
drag, startPoint x: 500, startPoint y: 251, endPoint x: 296, endPoint y: 187, distance: 213.8
click at [296, 187] on div "Limpar filtros Janela de atendimento Grade de atendimento Capacidade Transporta…" at bounding box center [441, 193] width 882 height 387
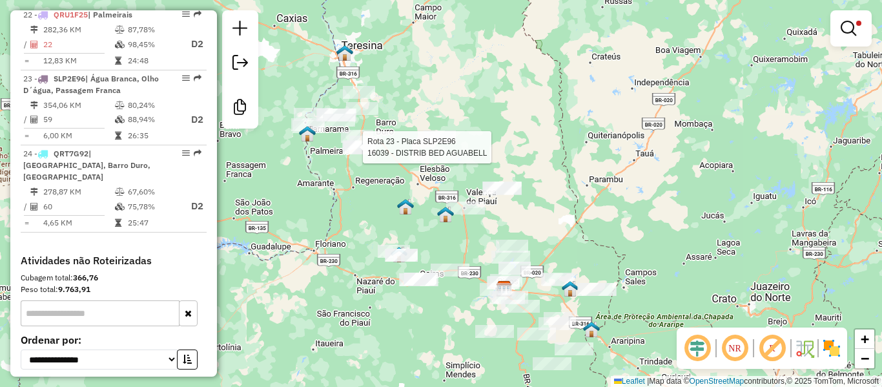
drag, startPoint x: 409, startPoint y: 248, endPoint x: 338, endPoint y: 142, distance: 127.9
click at [391, 246] on img at bounding box center [399, 254] width 17 height 17
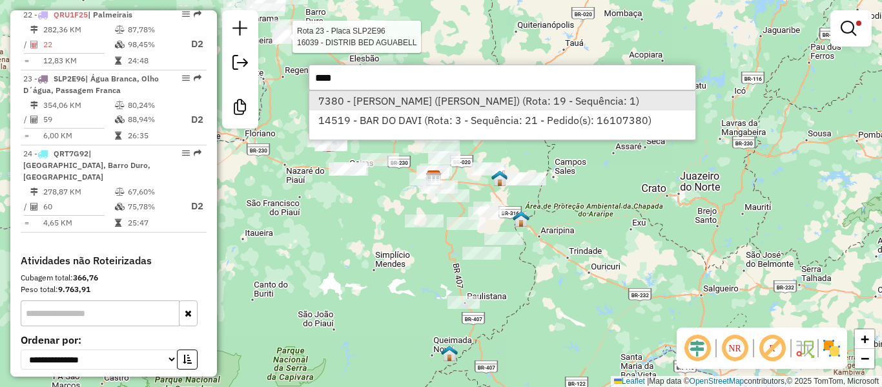
type input "****"
click at [383, 105] on li "7380 - [PERSON_NAME] ([PERSON_NAME]) (Rota: 19 - Sequência: 1)" at bounding box center [502, 100] width 386 height 19
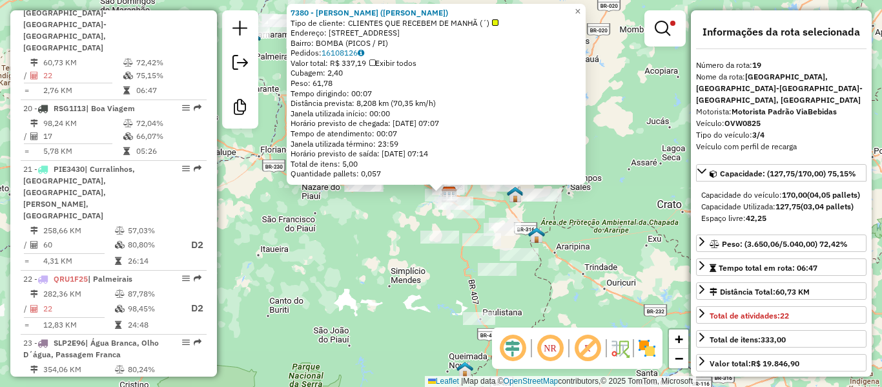
scroll to position [1785, 0]
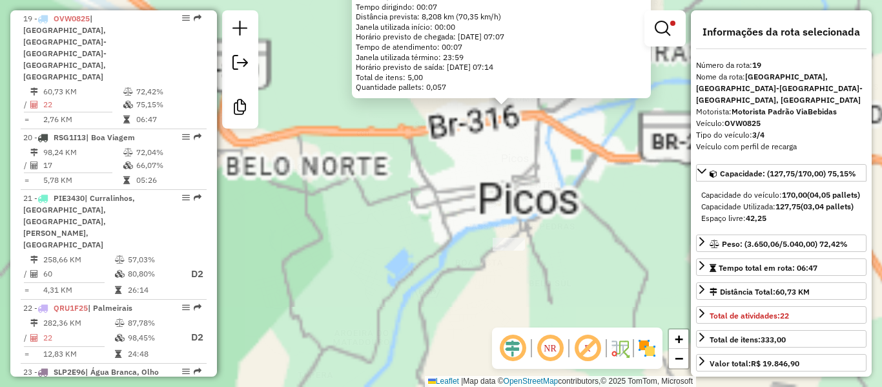
drag, startPoint x: 486, startPoint y: 154, endPoint x: 473, endPoint y: 296, distance: 142.6
click at [474, 289] on div "Rota 23 - Placa SLP2E96 16039 - DISTRIB BED AGUABELL 7380 - [PERSON_NAME] ([PER…" at bounding box center [441, 193] width 882 height 387
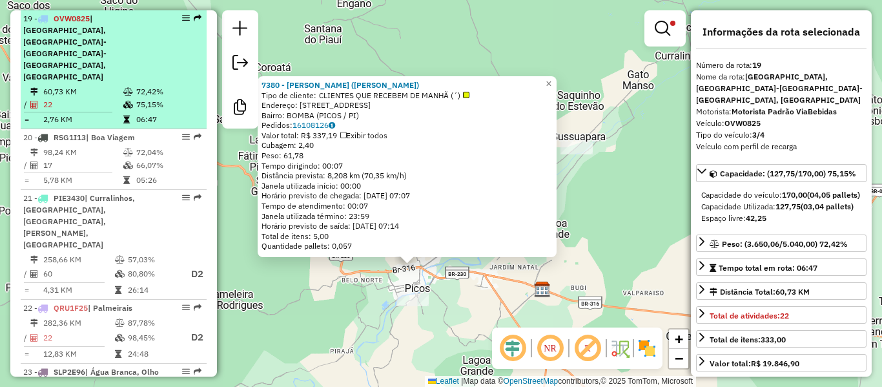
click at [112, 85] on td "60,73 KM" at bounding box center [83, 91] width 80 height 13
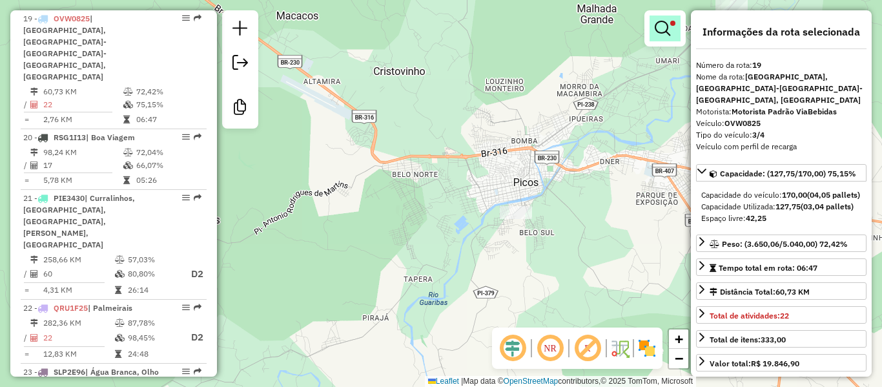
click at [657, 32] on em at bounding box center [662, 28] width 15 height 15
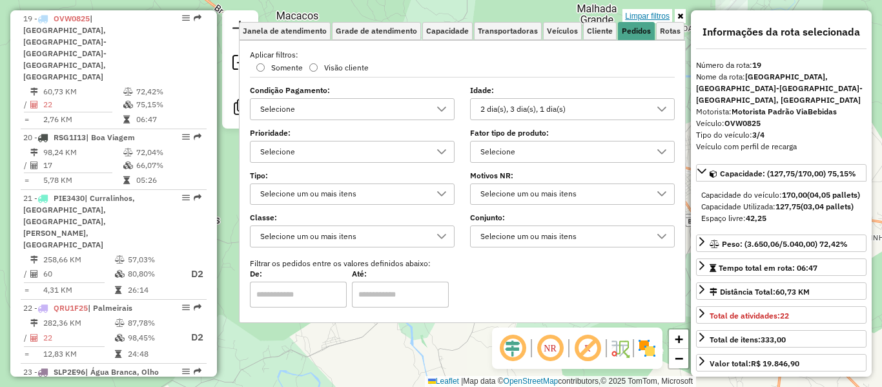
click at [655, 16] on link "Limpar filtros" at bounding box center [647, 16] width 50 height 14
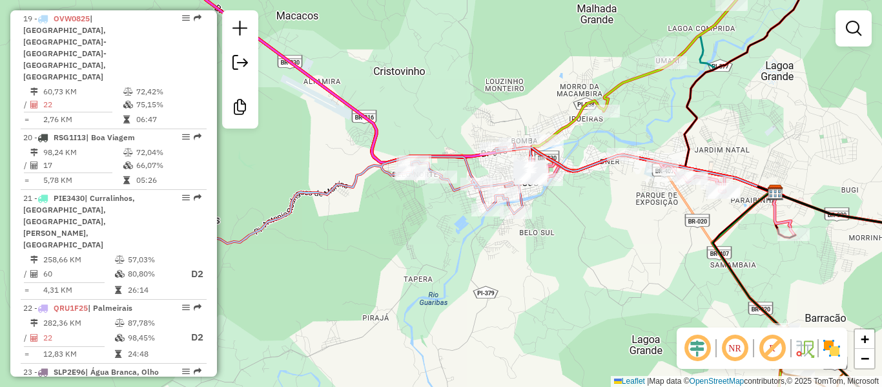
drag, startPoint x: 449, startPoint y: 247, endPoint x: 278, endPoint y: 226, distance: 173.1
click at [261, 225] on div "Janela de atendimento Grade de atendimento Capacidade Transportadoras Veículos …" at bounding box center [441, 193] width 882 height 387
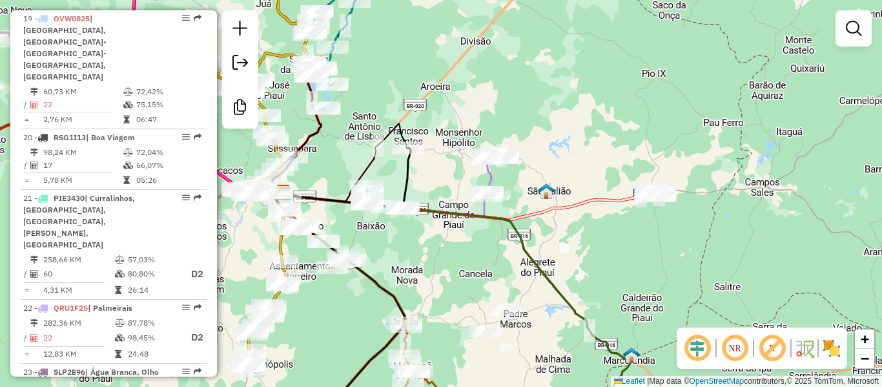
click at [555, 150] on div "Janela de atendimento Grade de atendimento Capacidade Transportadoras Veículos …" at bounding box center [441, 193] width 882 height 387
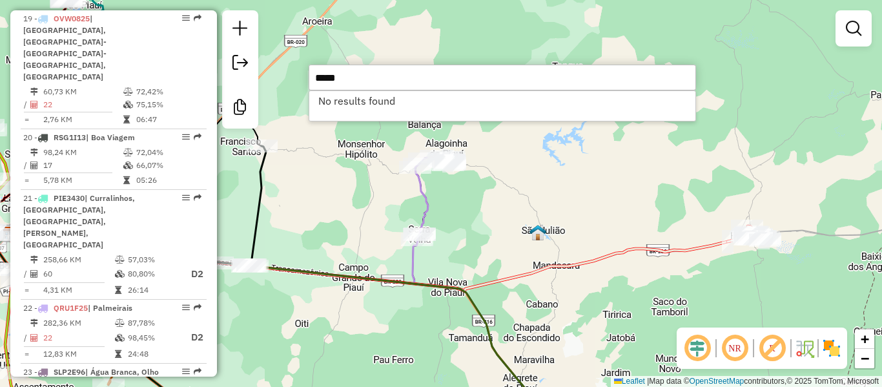
click at [491, 77] on input "*****" at bounding box center [502, 78] width 387 height 26
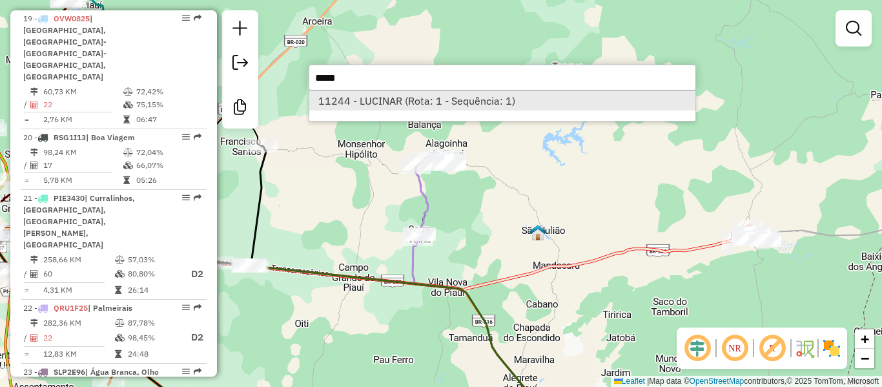
type input "*****"
click at [453, 105] on li "11244 - LUCINAR (Rota: 1 - Sequência: 1)" at bounding box center [502, 100] width 386 height 19
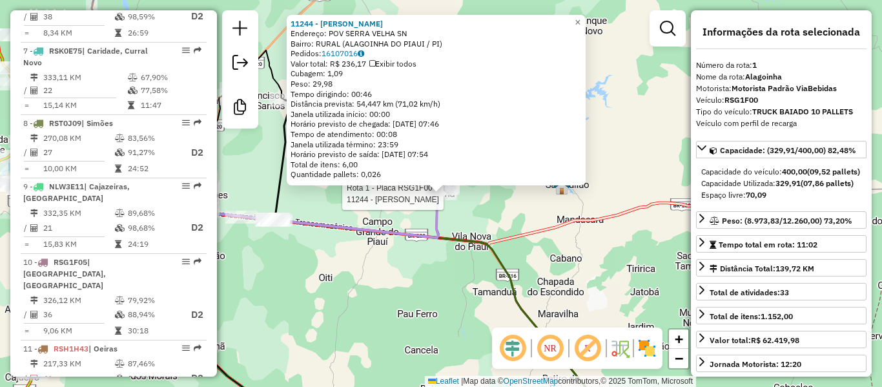
scroll to position [509, 0]
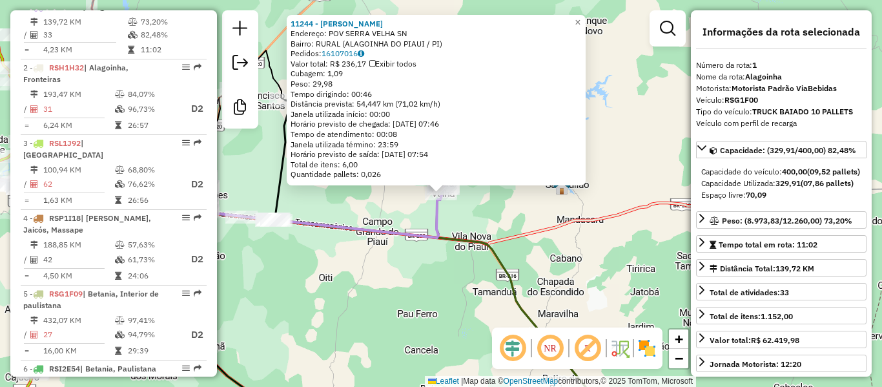
click at [447, 216] on div "Rota 1 - Placa RSG1F00 11244 - LUCINAR 11244 - [PERSON_NAME]: POV SERRA VELHA S…" at bounding box center [441, 193] width 882 height 387
